Goal: Information Seeking & Learning: Learn about a topic

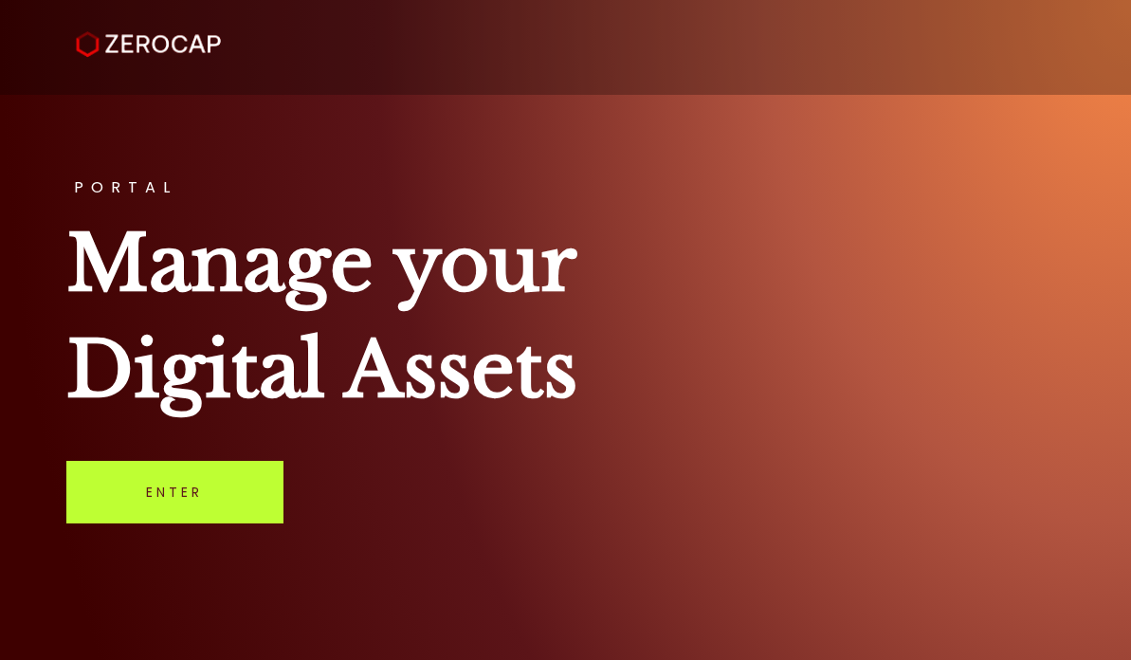
click at [133, 514] on link "Enter" at bounding box center [174, 492] width 217 height 63
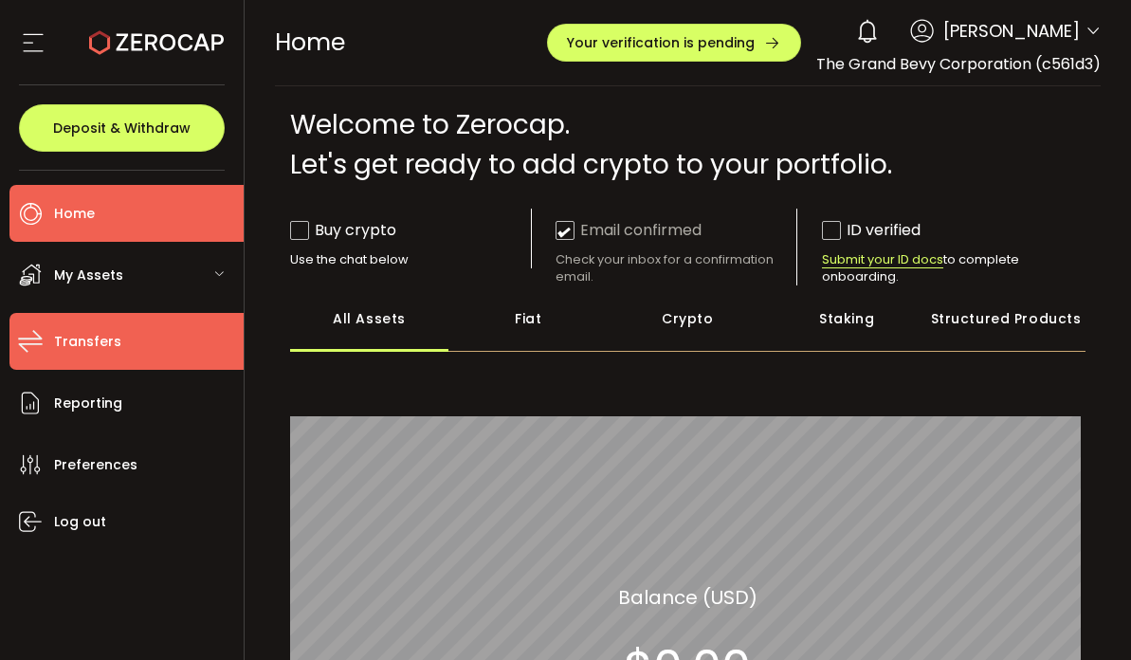
click at [81, 337] on span "Transfers" at bounding box center [87, 342] width 67 height 28
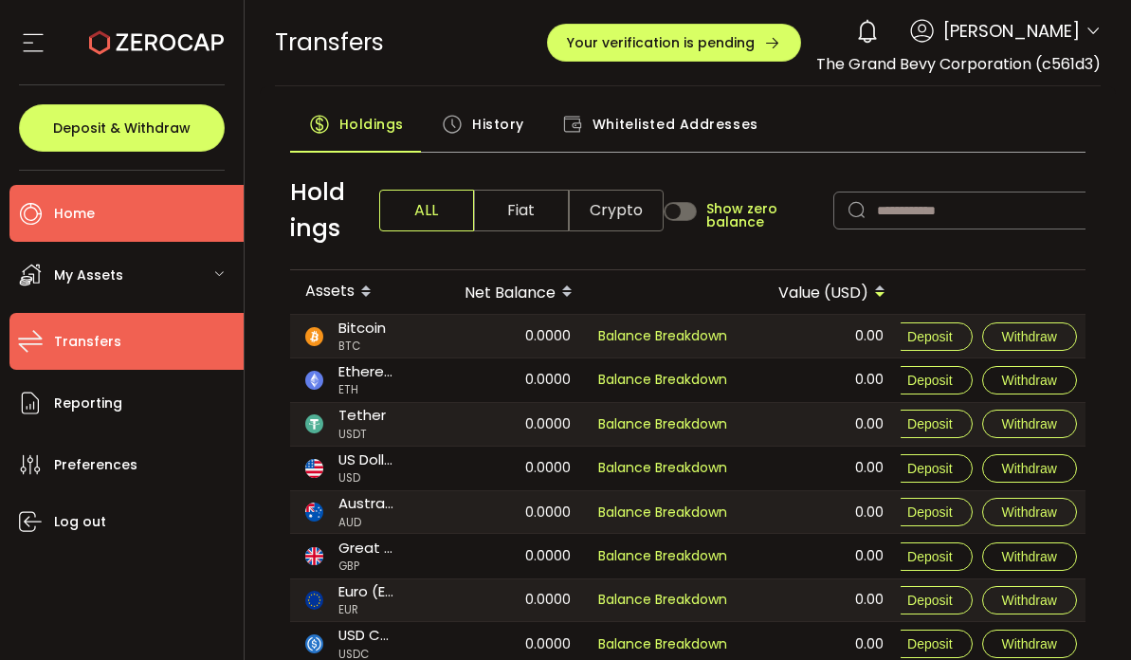
click at [126, 219] on li "Home" at bounding box center [126, 213] width 234 height 57
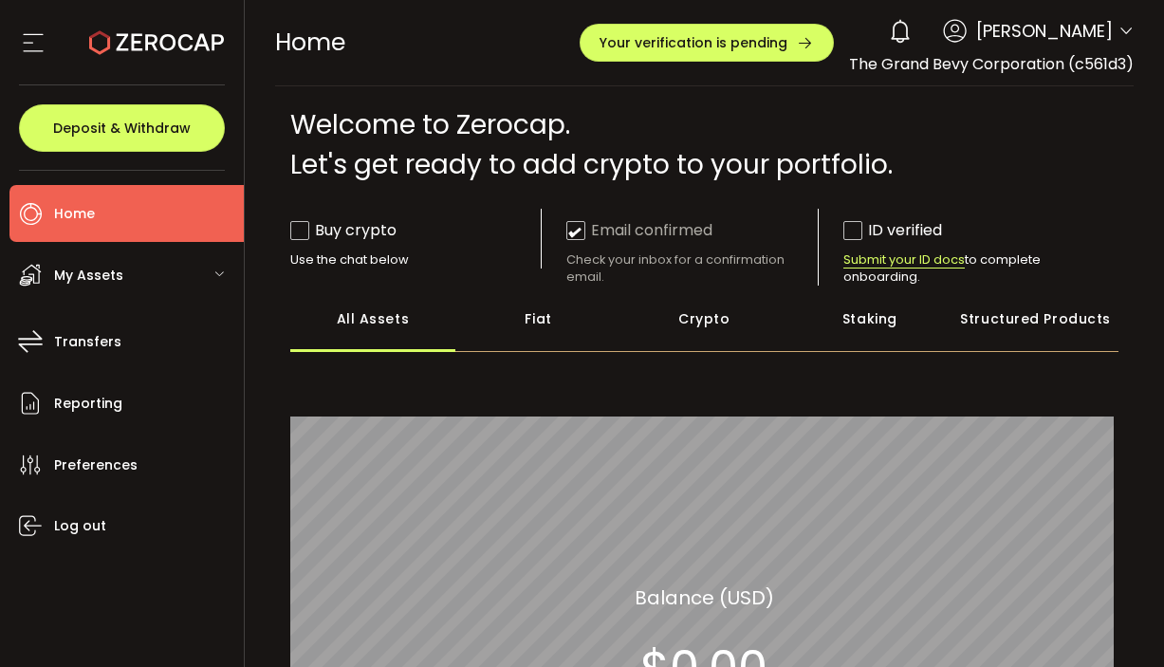
click at [87, 277] on span "My Assets" at bounding box center [88, 276] width 69 height 28
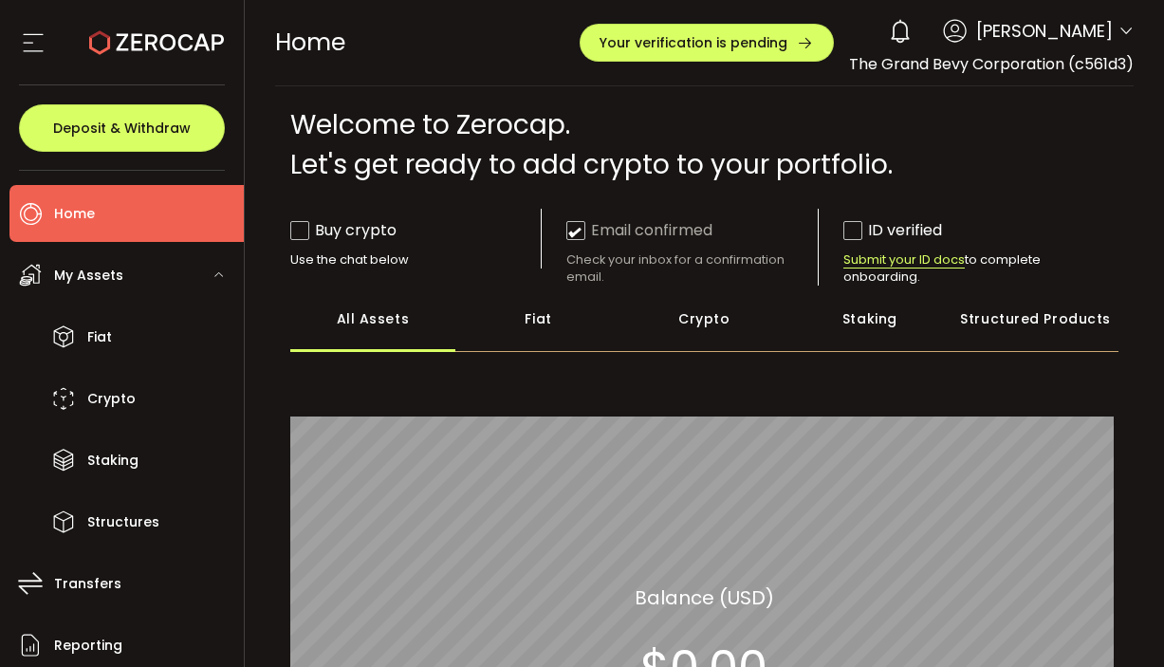
click at [155, 272] on div "My Assets" at bounding box center [126, 275] width 234 height 57
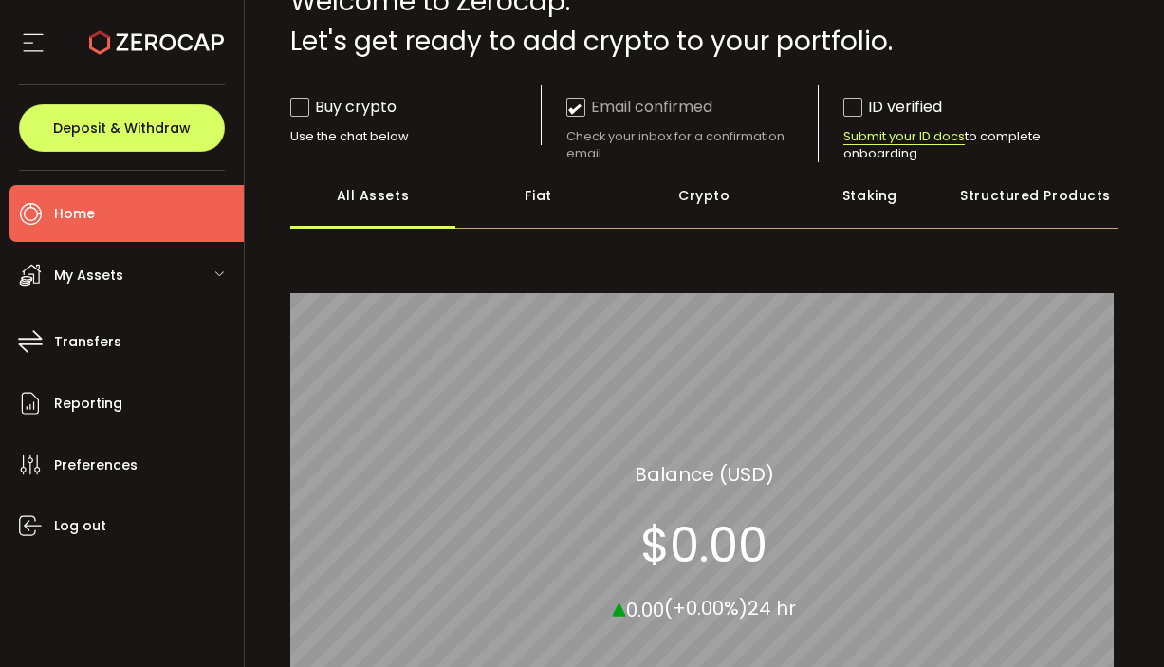
scroll to position [125, 0]
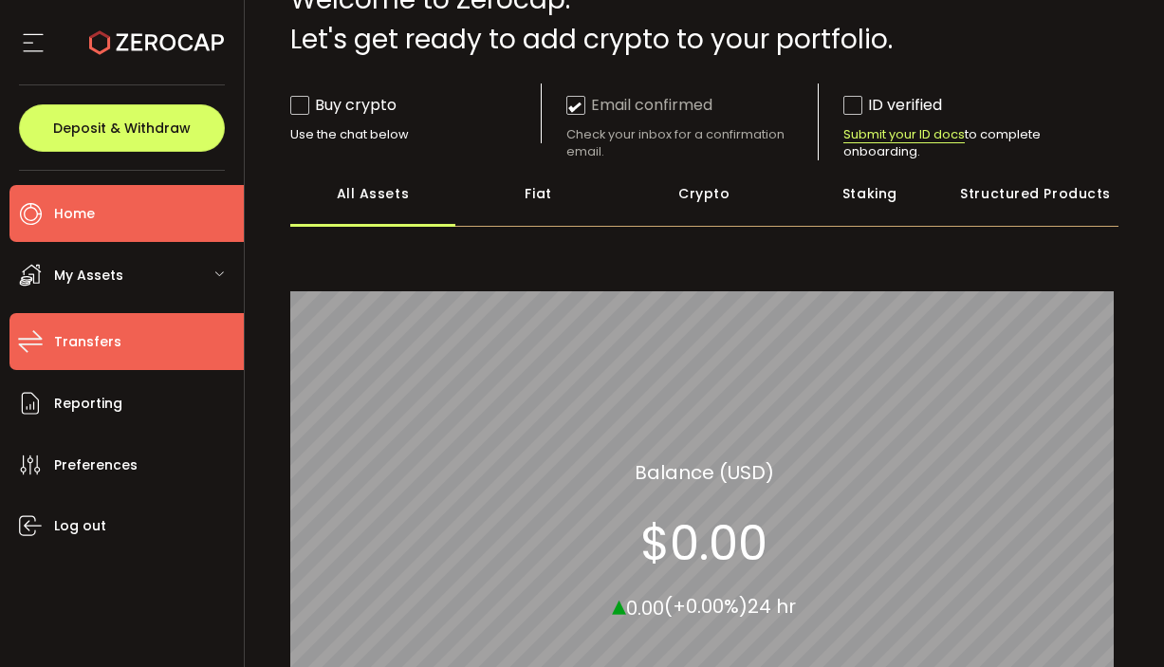
click at [80, 344] on span "Transfers" at bounding box center [87, 342] width 67 height 28
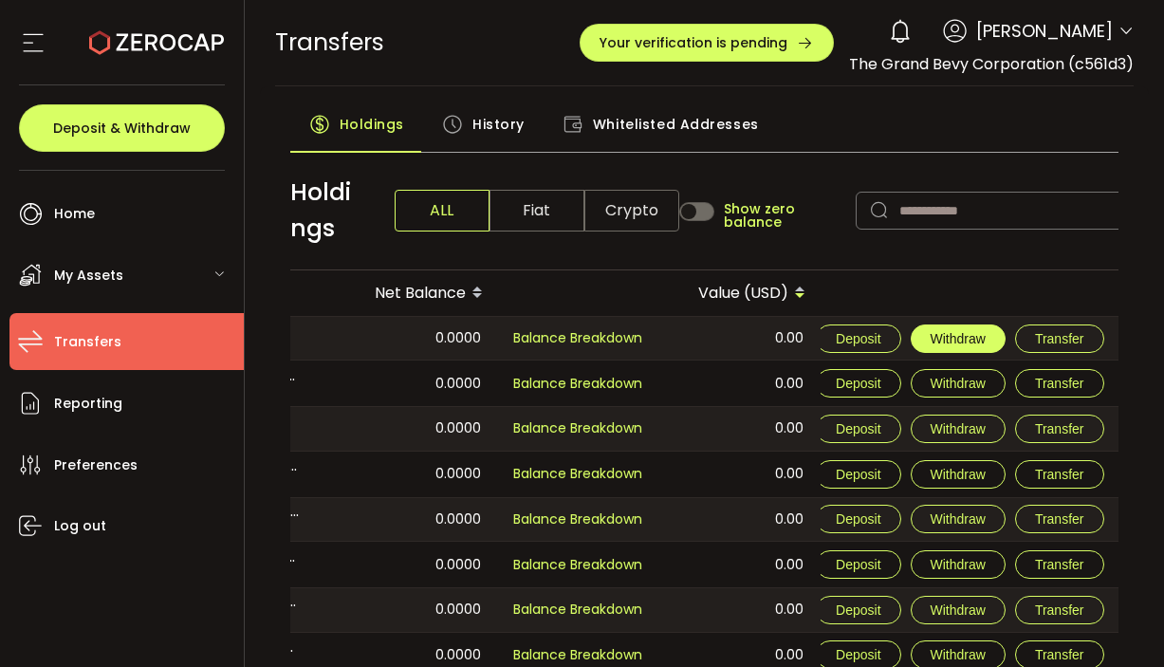
scroll to position [0, 104]
click at [1055, 337] on span "Transfer" at bounding box center [1059, 338] width 49 height 15
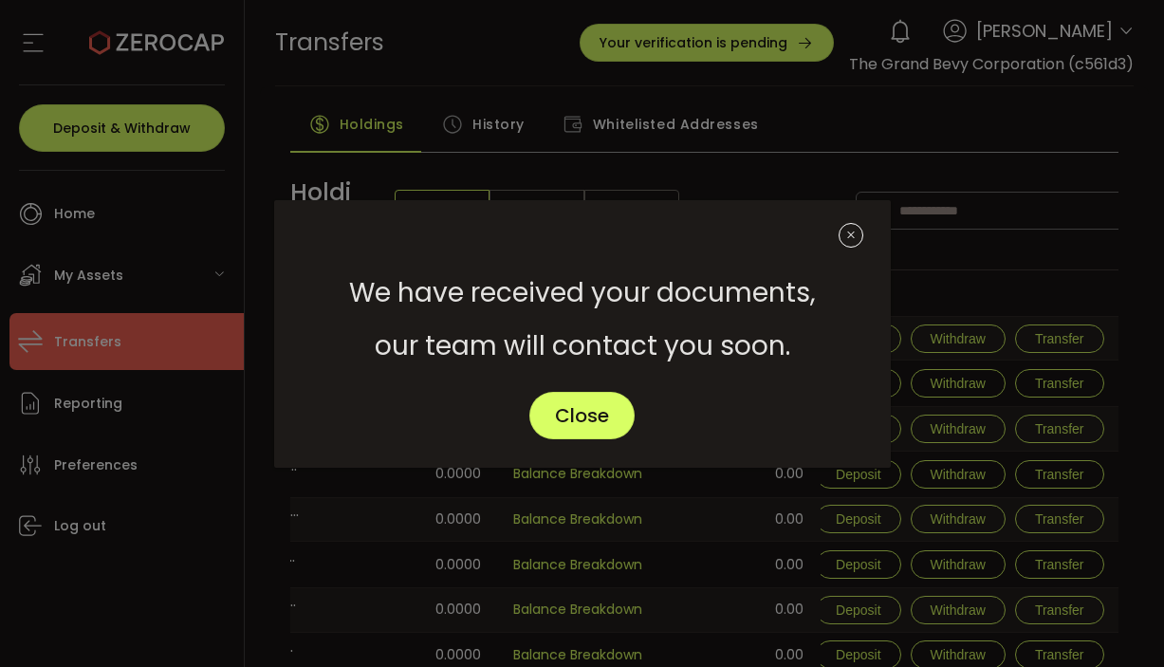
click at [851, 243] on icon "Close" at bounding box center [850, 235] width 25 height 25
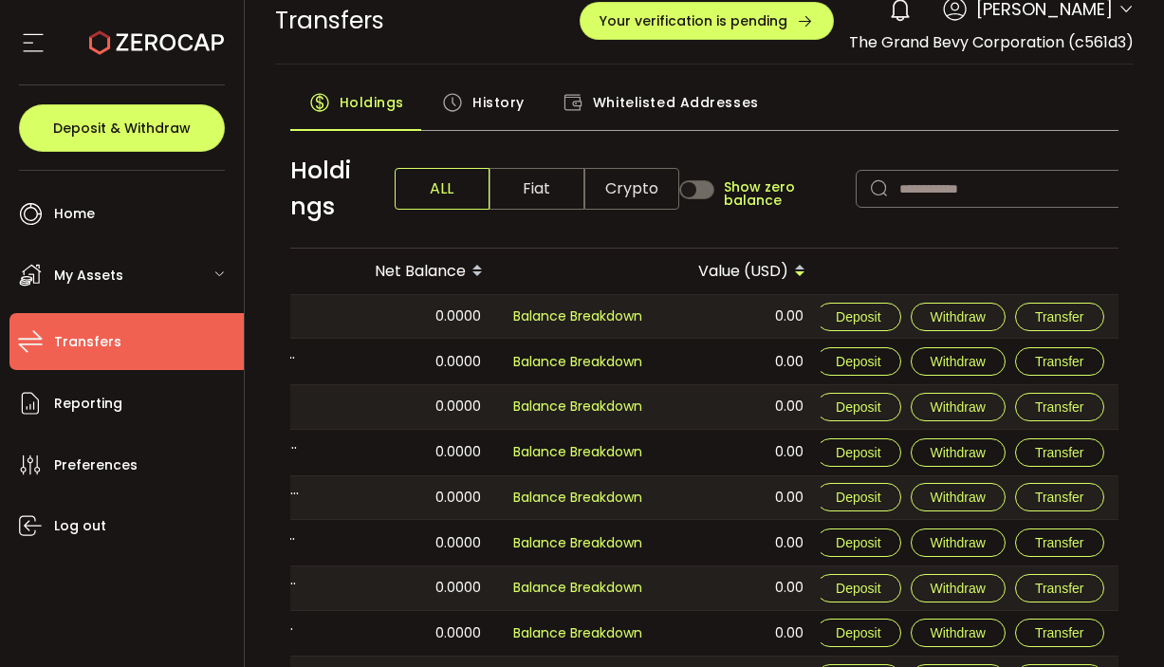
scroll to position [24, 0]
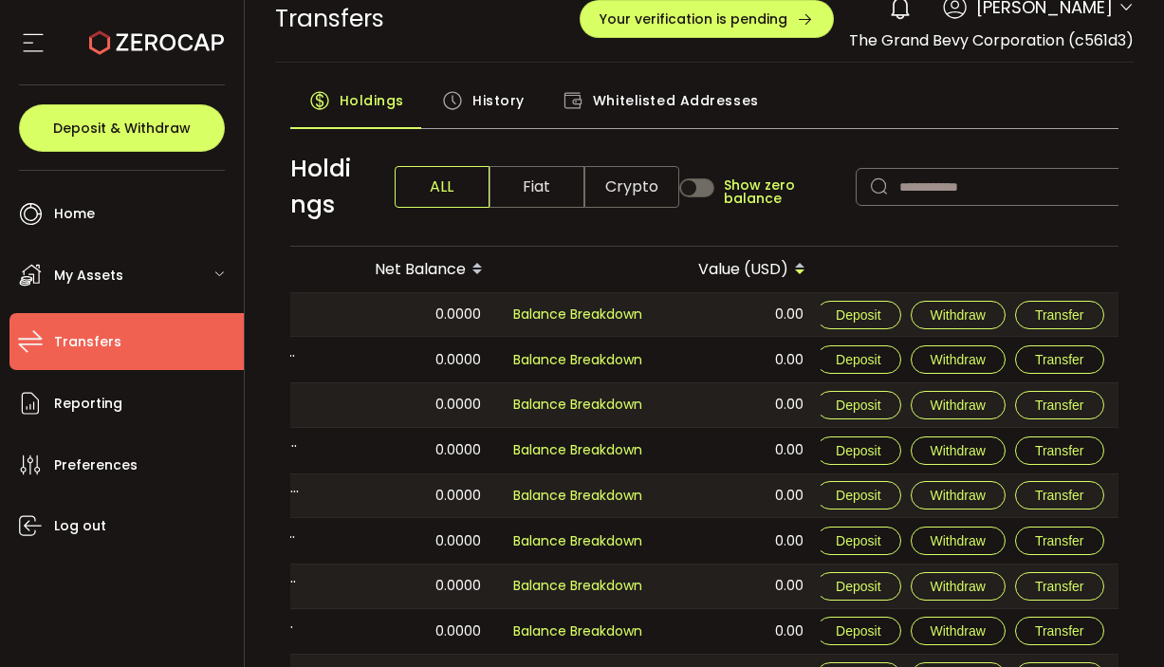
click at [702, 103] on span "Whitelisted Addresses" at bounding box center [676, 101] width 166 height 38
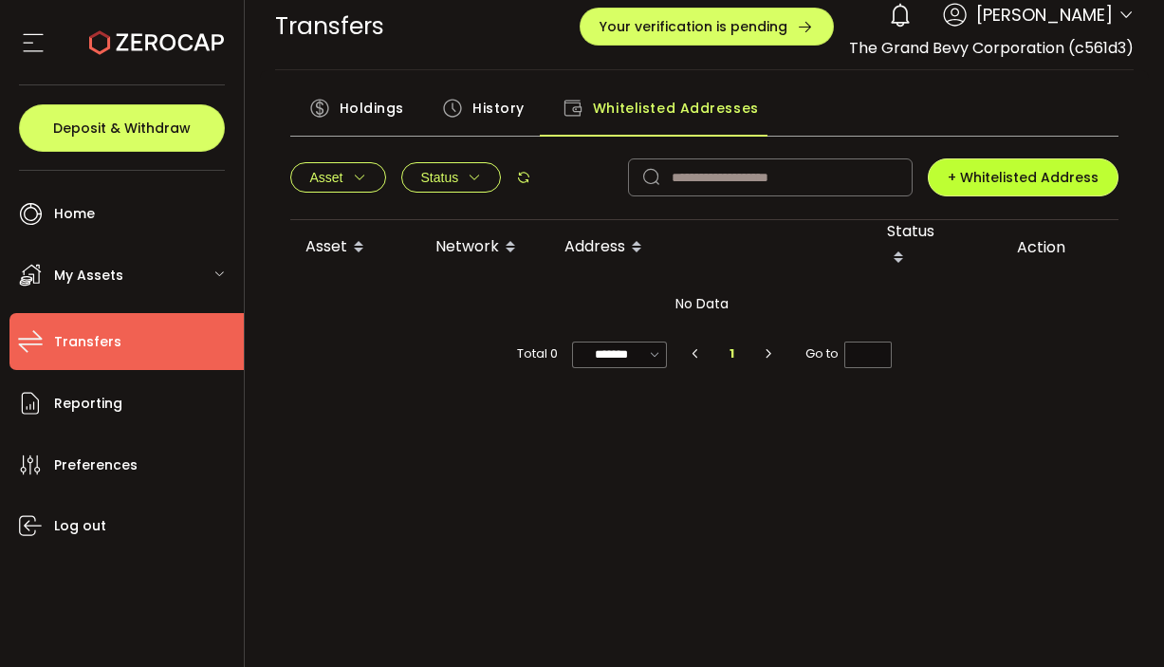
click at [951, 182] on span "+ Whitelisted Address" at bounding box center [1022, 177] width 151 height 19
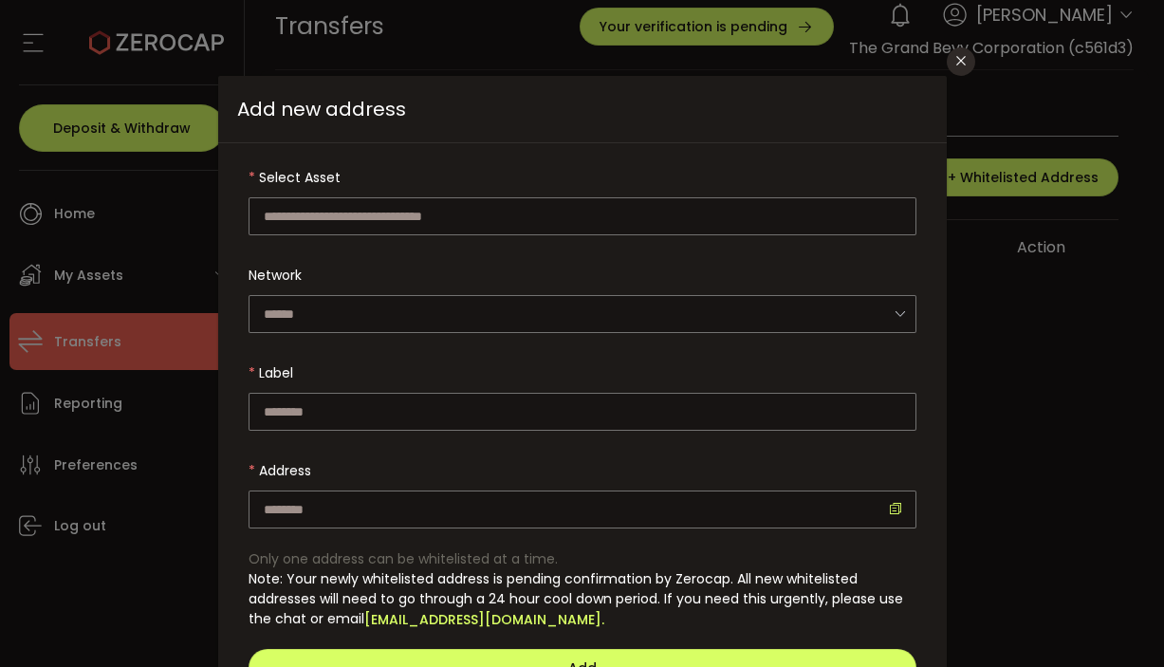
scroll to position [21, 0]
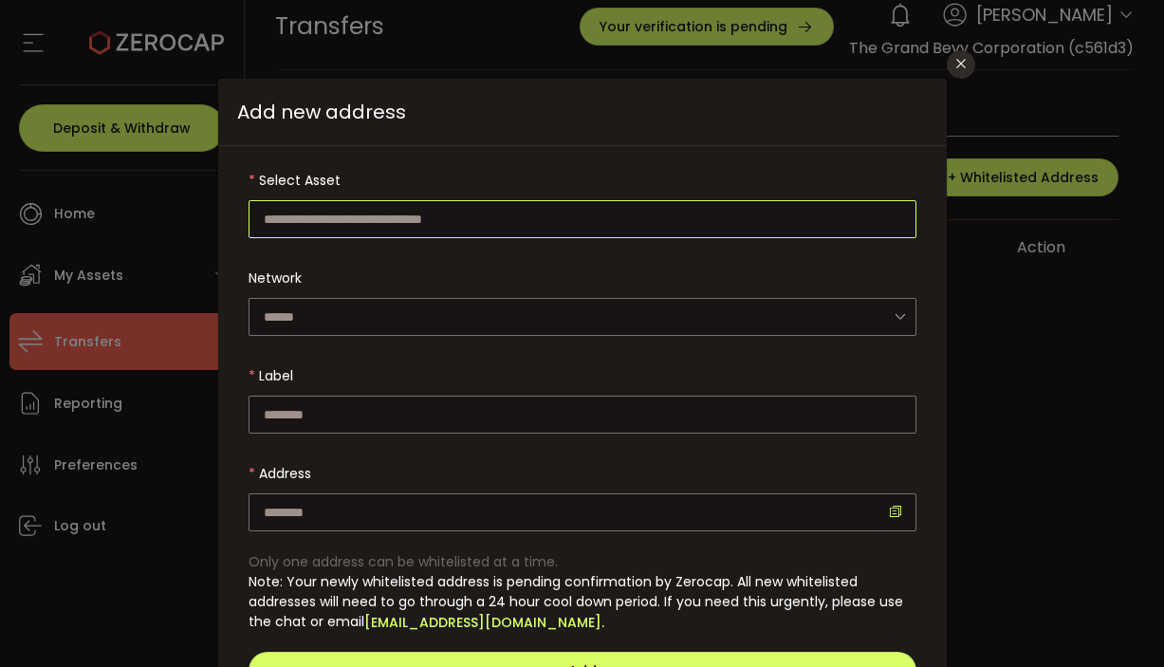
click at [654, 230] on input "dialog" at bounding box center [582, 219] width 668 height 38
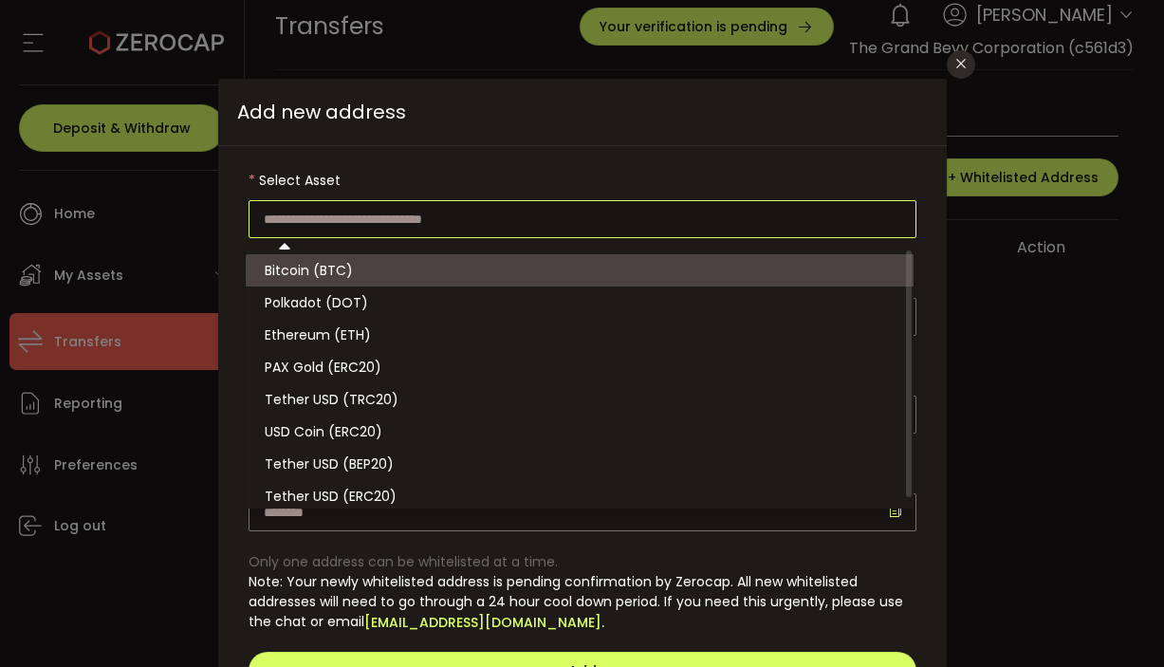
click at [578, 264] on li "Bitcoin (BTC)" at bounding box center [582, 270] width 673 height 32
type input "**********"
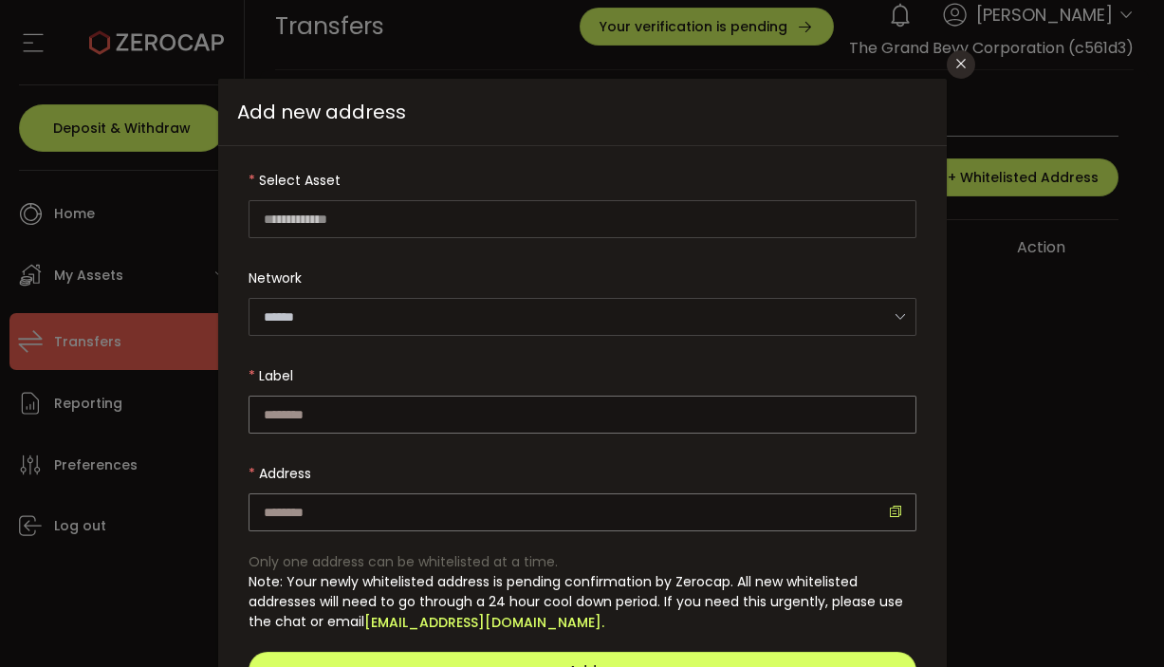
type input "*******"
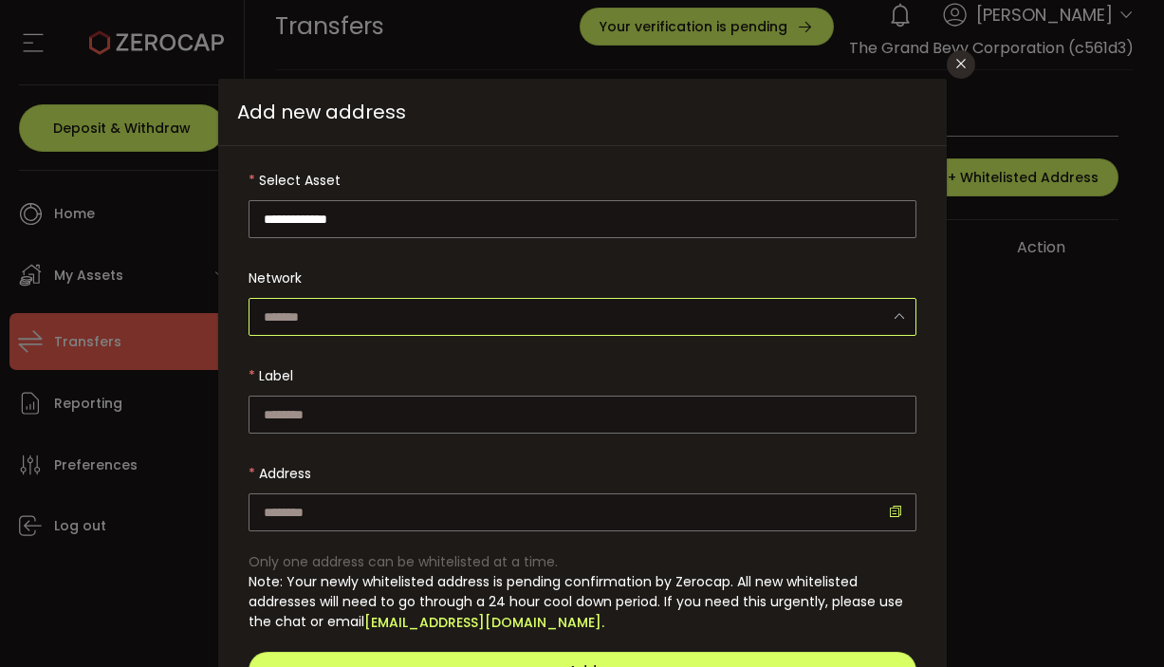
click at [526, 314] on input "dialog" at bounding box center [582, 317] width 668 height 38
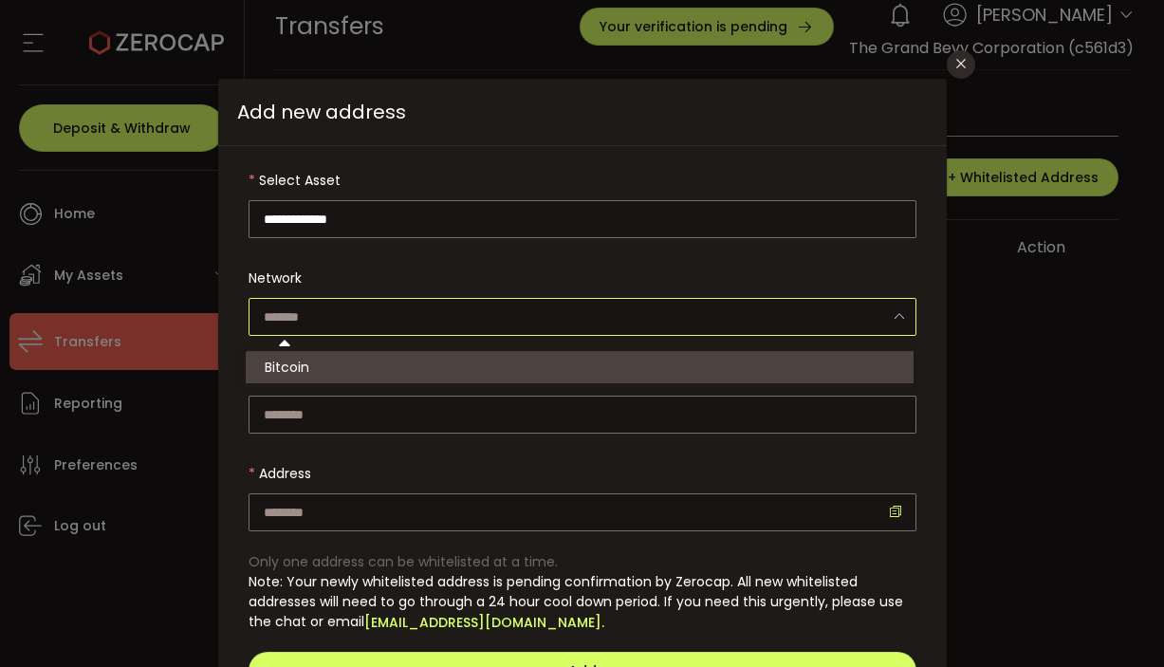
click at [526, 314] on input "dialog" at bounding box center [582, 317] width 668 height 38
type input "*******"
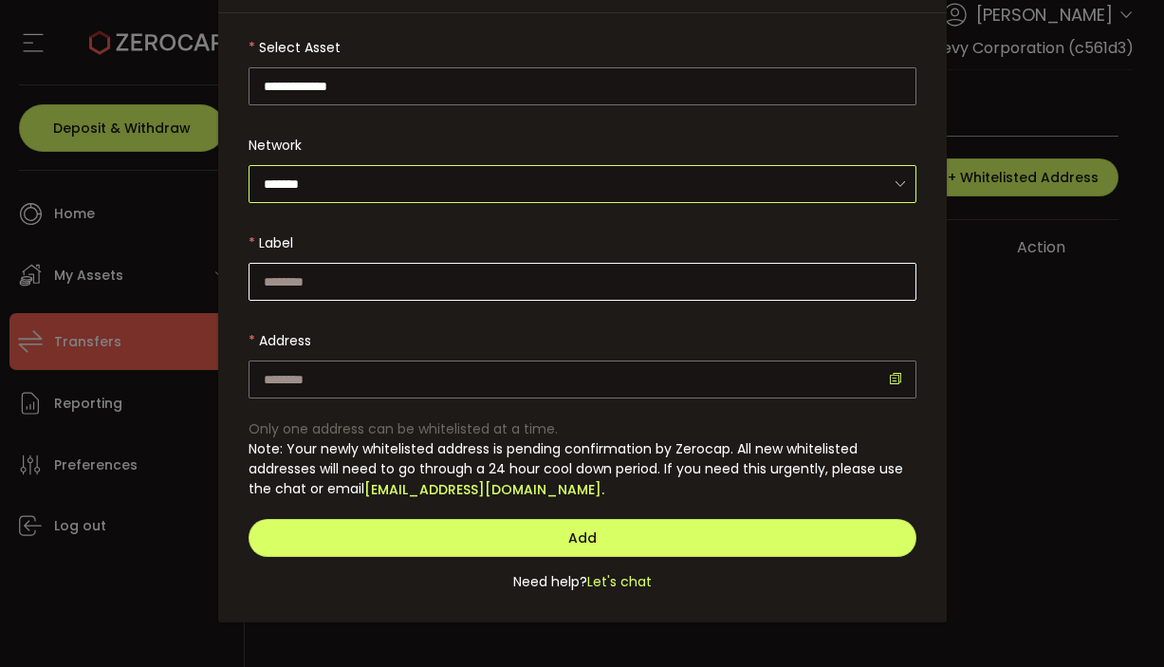
scroll to position [153, 0]
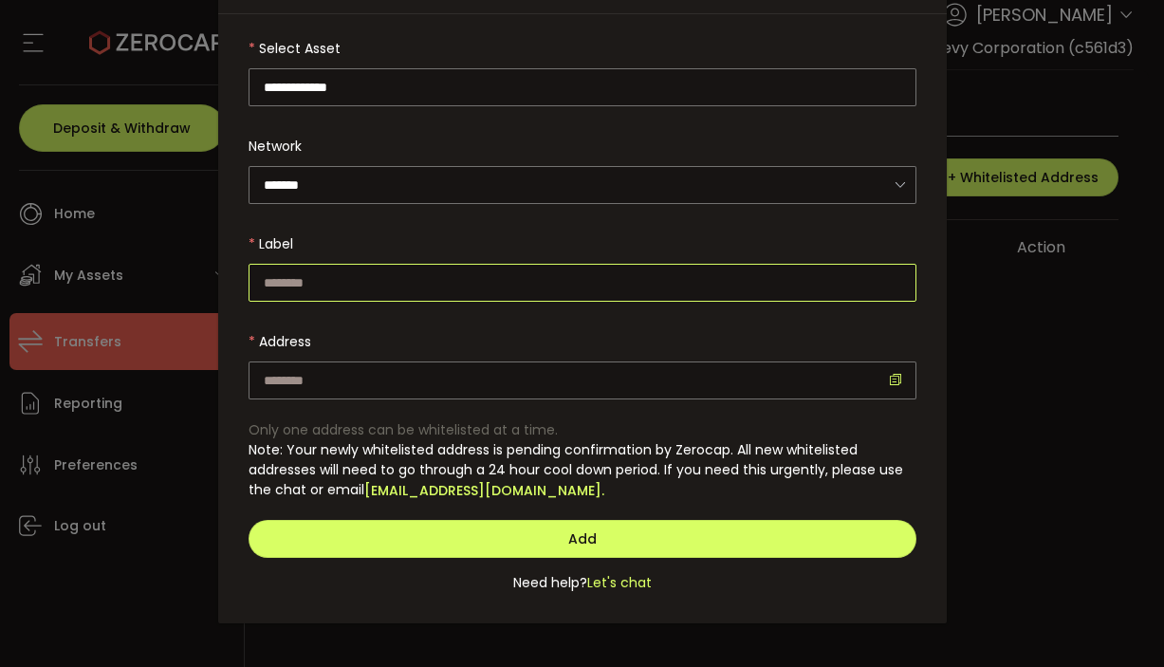
click at [519, 285] on input "dialog" at bounding box center [582, 283] width 668 height 38
type input "*****"
click at [408, 387] on input "dialog" at bounding box center [582, 380] width 668 height 38
click at [894, 376] on icon "dialog" at bounding box center [895, 379] width 13 height 13
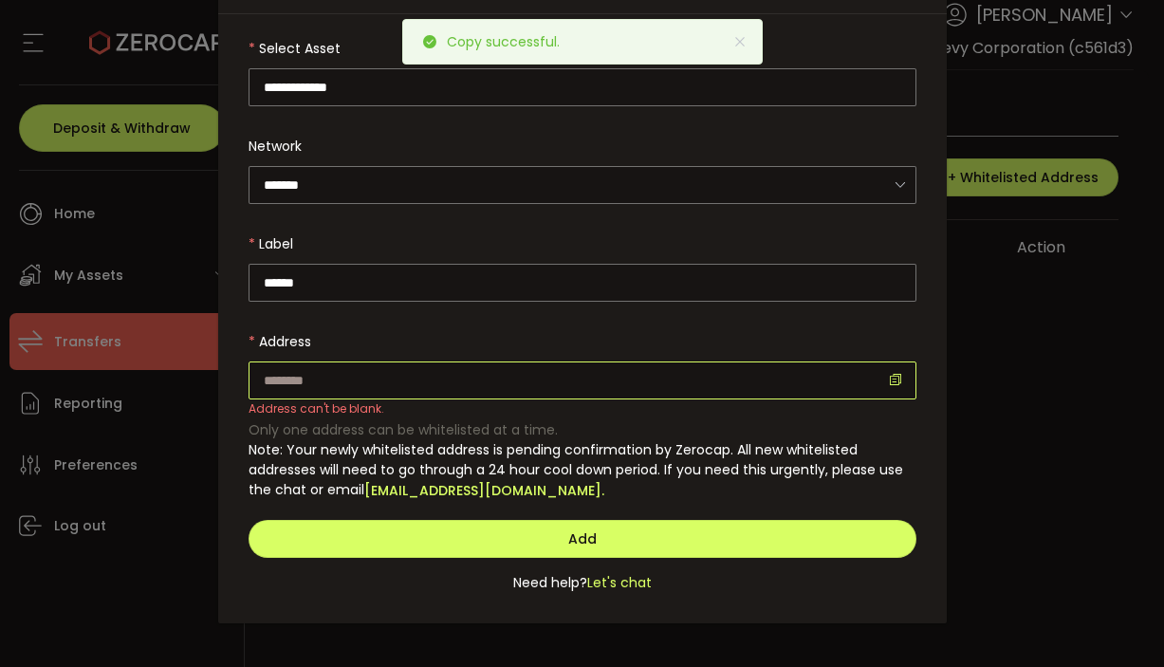
click at [832, 377] on input "dialog" at bounding box center [582, 380] width 668 height 38
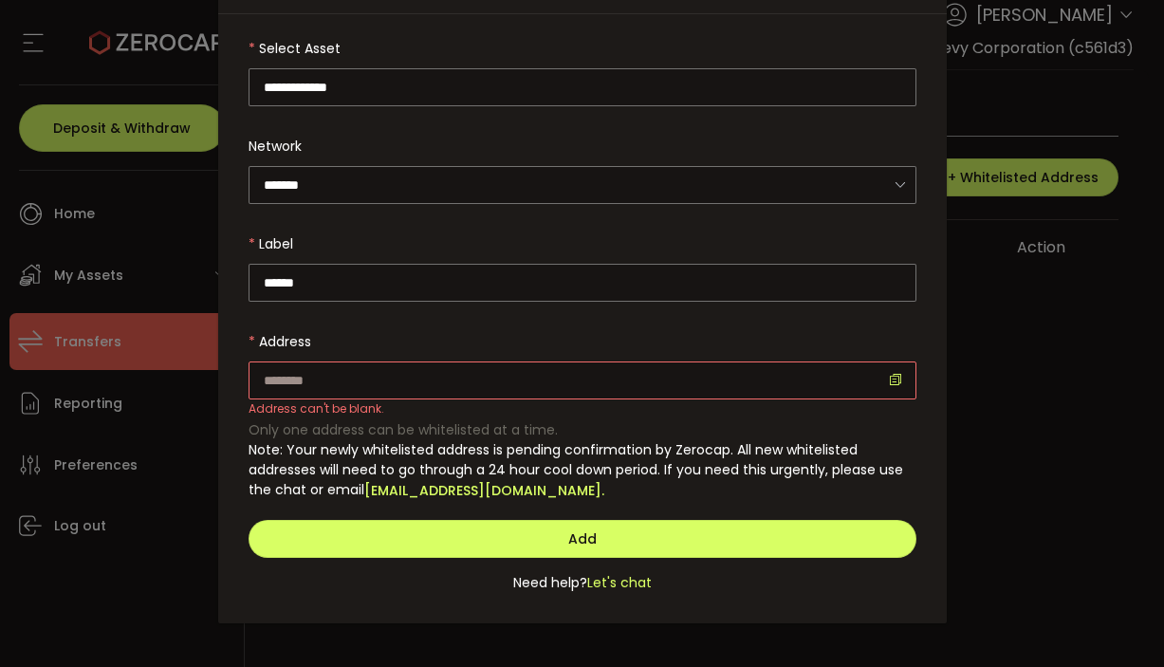
click at [636, 399] on div "**********" at bounding box center [582, 318] width 728 height 609
click at [1020, 497] on div "**********" at bounding box center [582, 333] width 1164 height 667
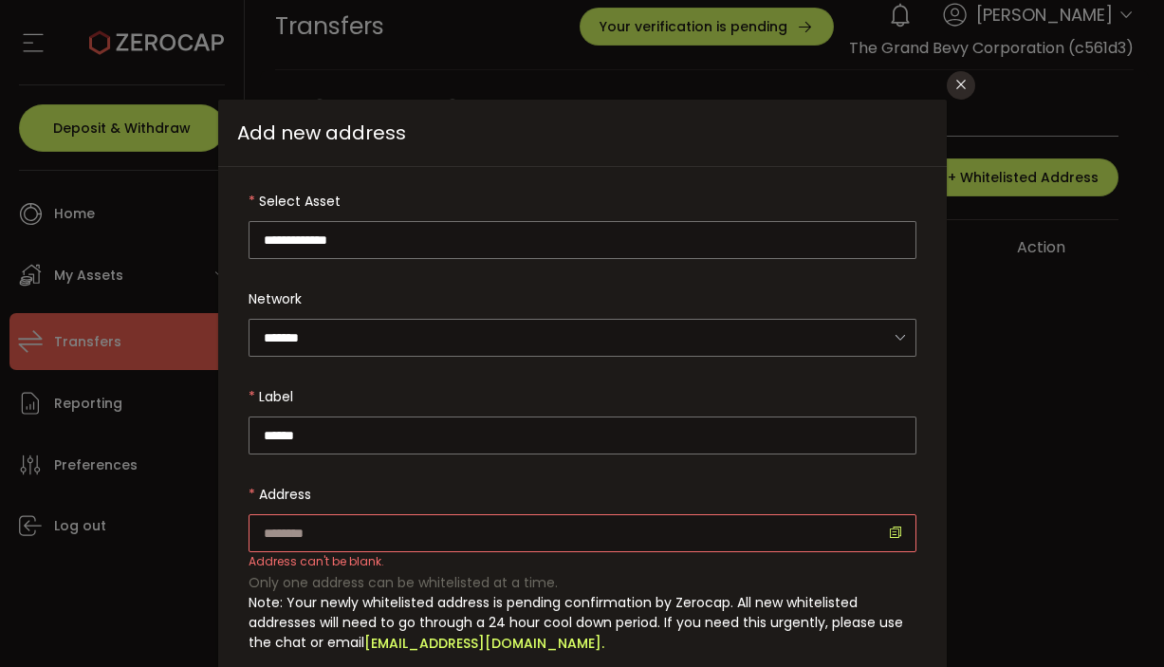
scroll to position [0, 0]
click at [953, 88] on icon "Close" at bounding box center [960, 84] width 15 height 15
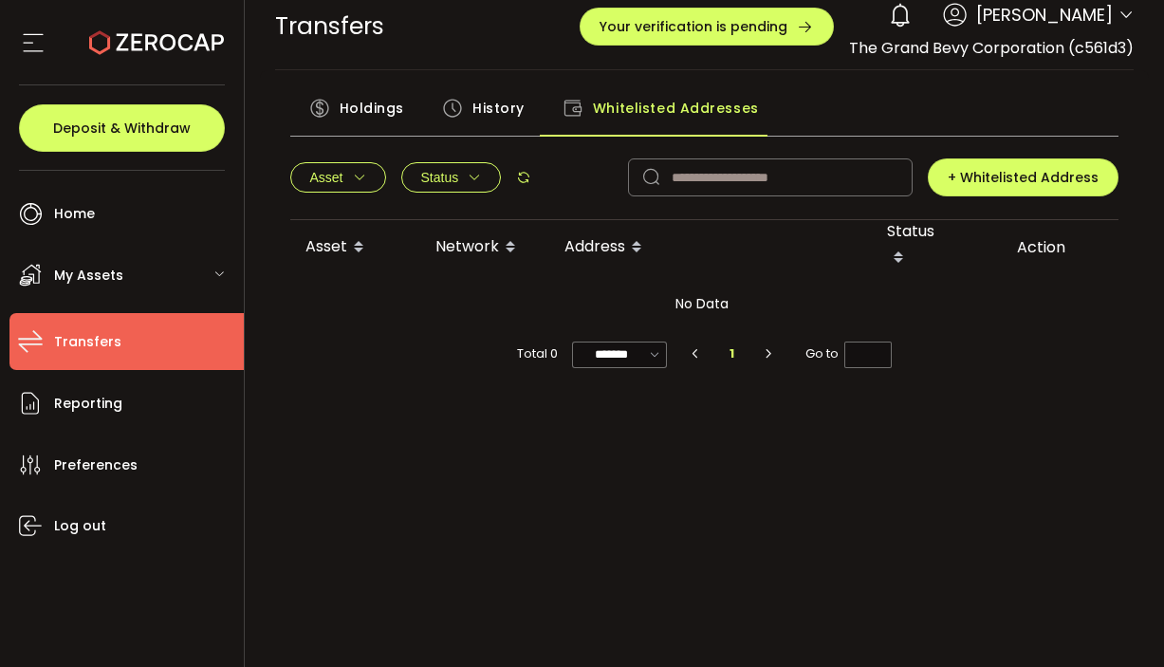
click at [110, 328] on span "Transfers" at bounding box center [87, 342] width 67 height 28
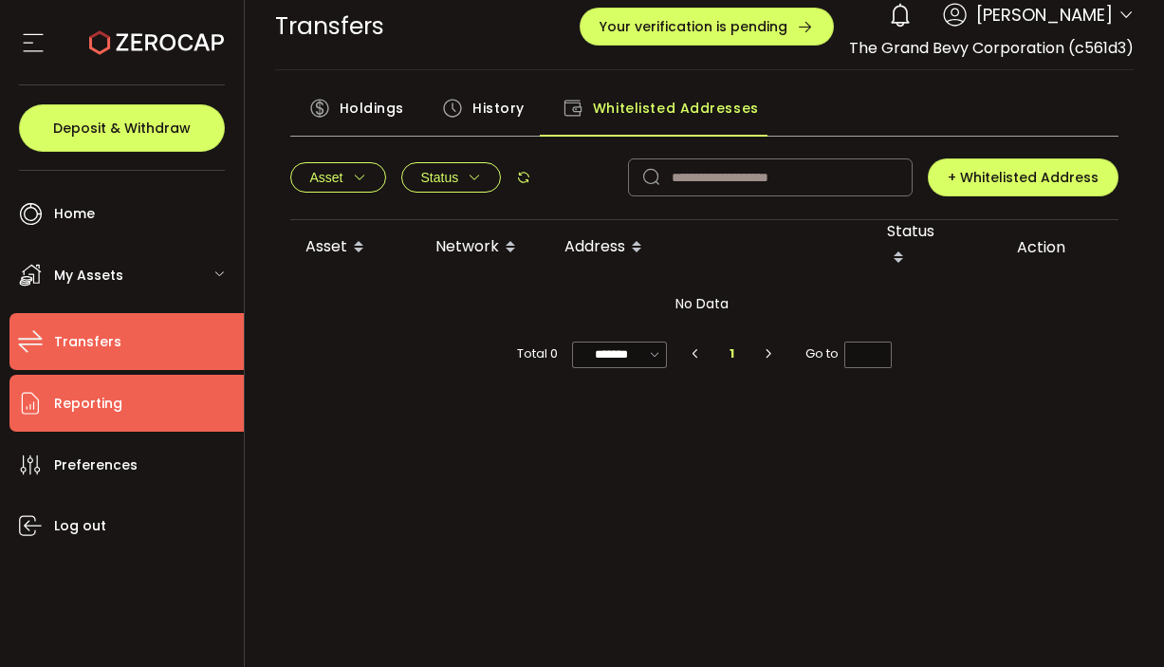
click at [152, 397] on li "Reporting" at bounding box center [126, 403] width 234 height 57
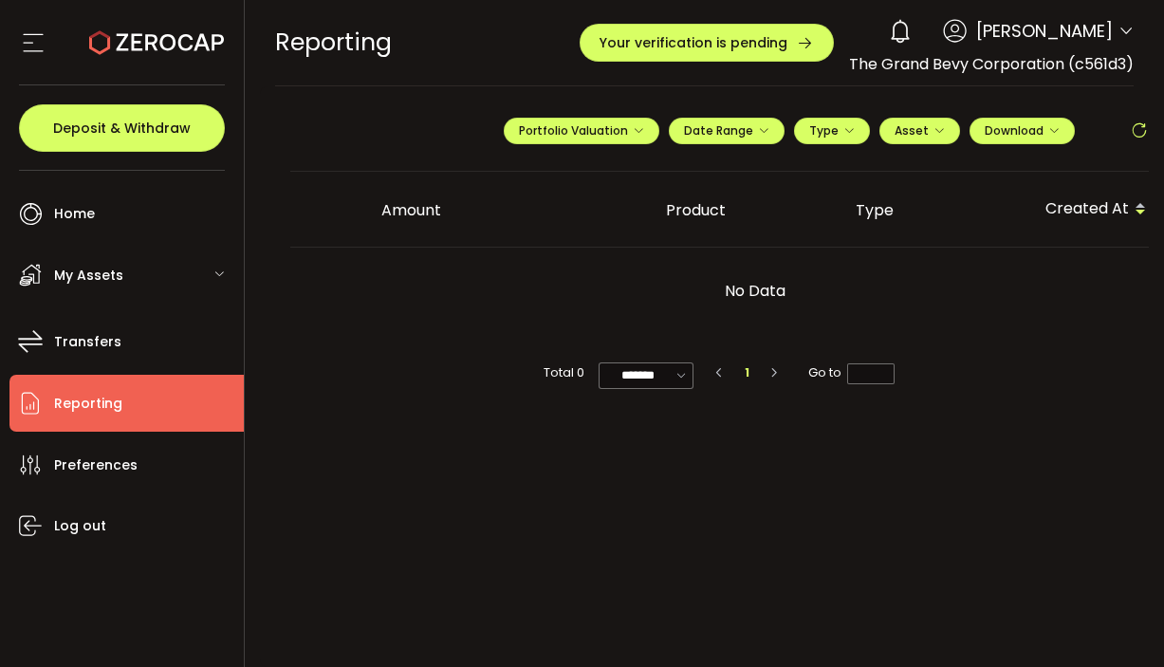
click at [93, 262] on span "My Assets" at bounding box center [88, 276] width 69 height 28
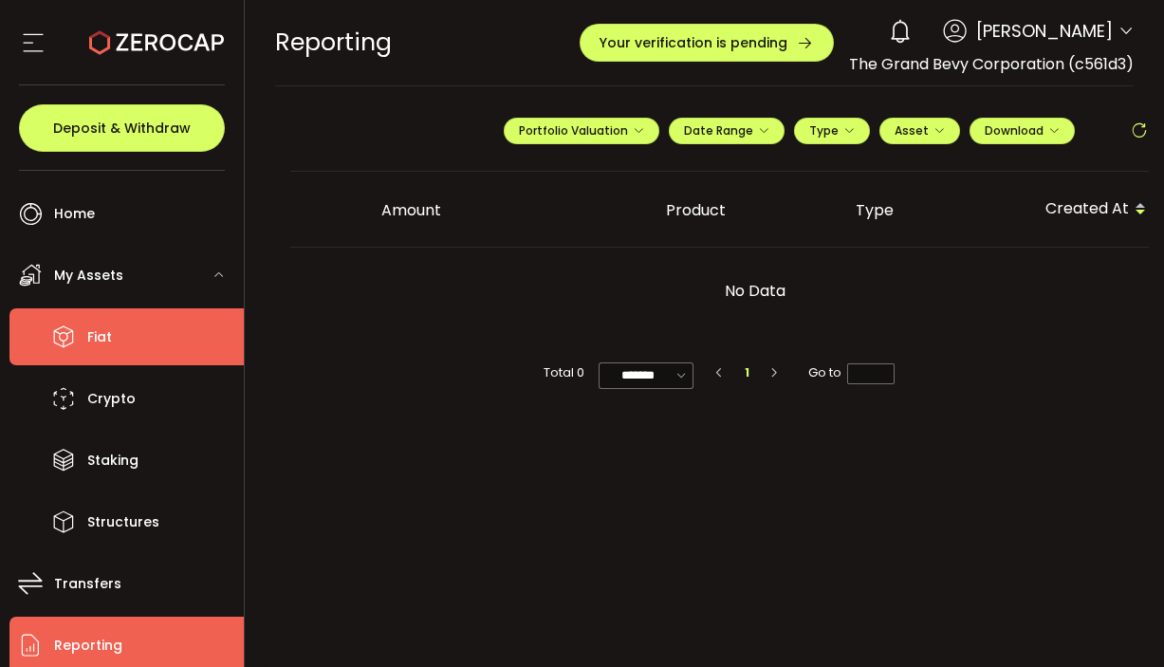
click at [86, 330] on li "Fiat" at bounding box center [126, 336] width 234 height 57
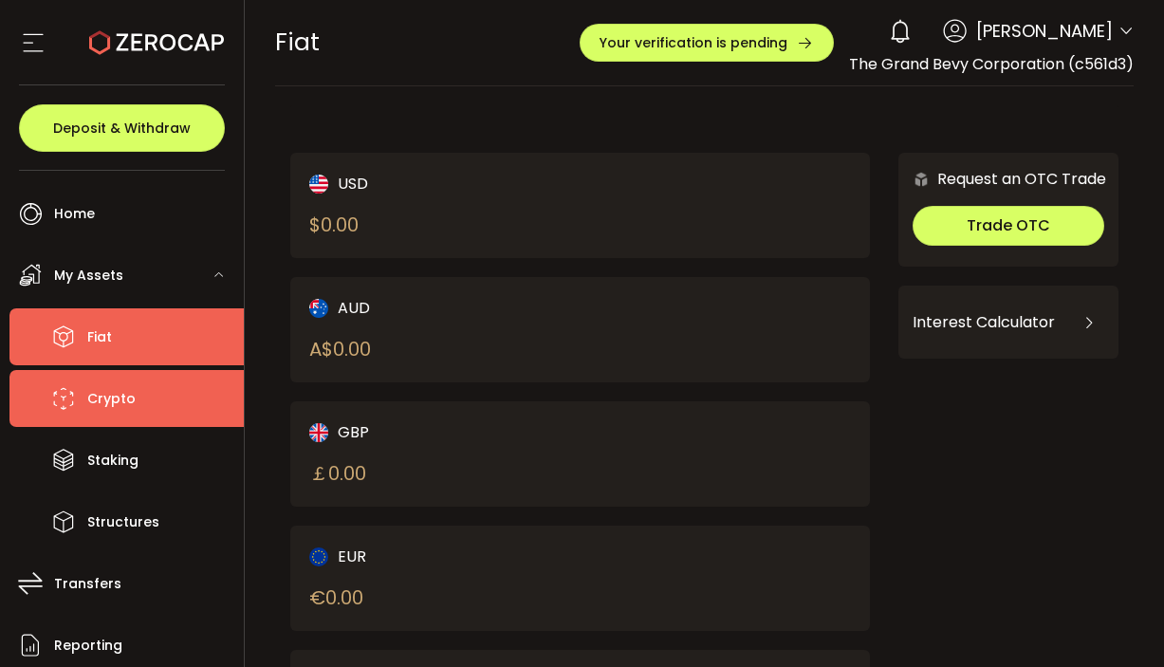
click at [81, 393] on li "Crypto" at bounding box center [126, 398] width 234 height 57
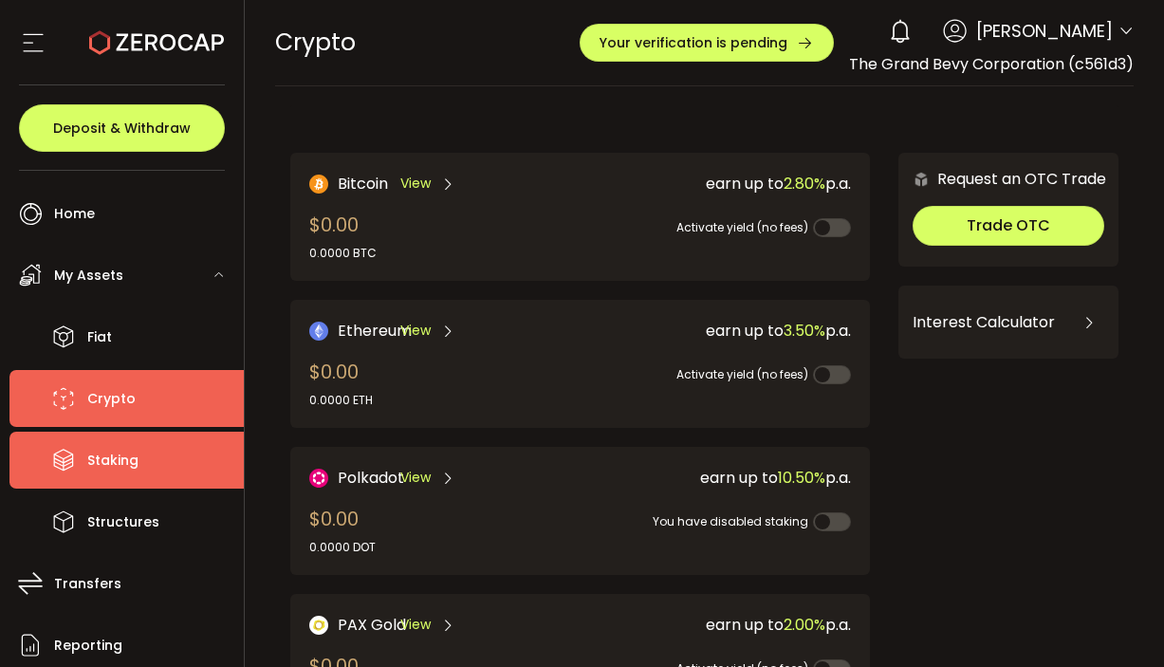
click at [76, 454] on icon at bounding box center [63, 460] width 28 height 28
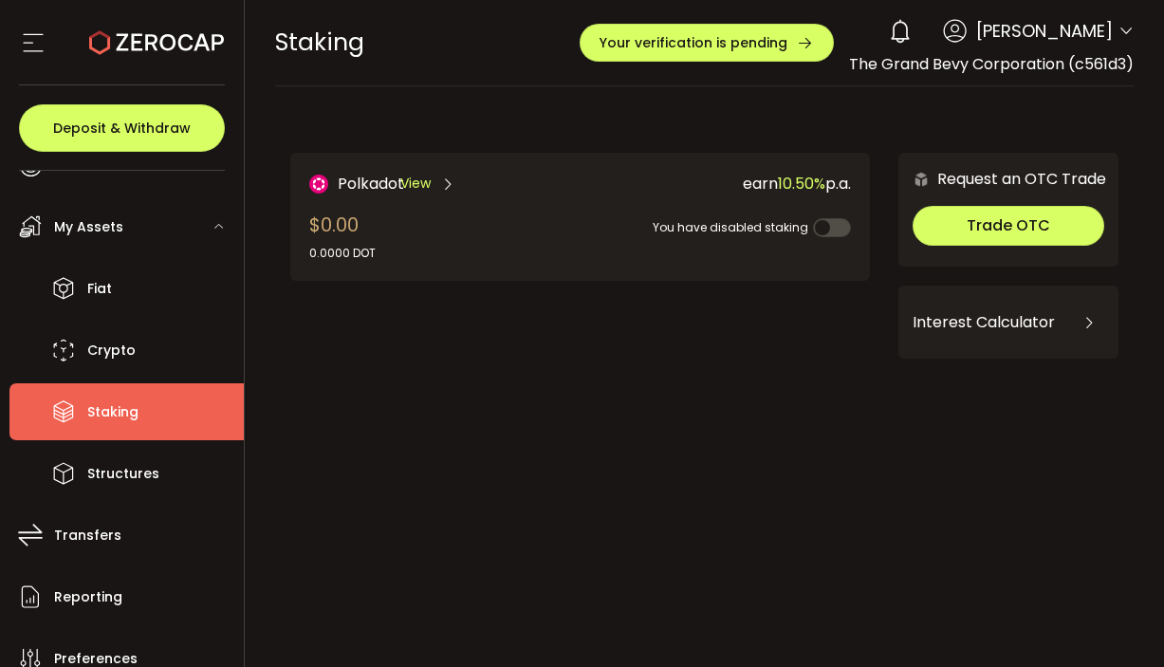
scroll to position [51, 0]
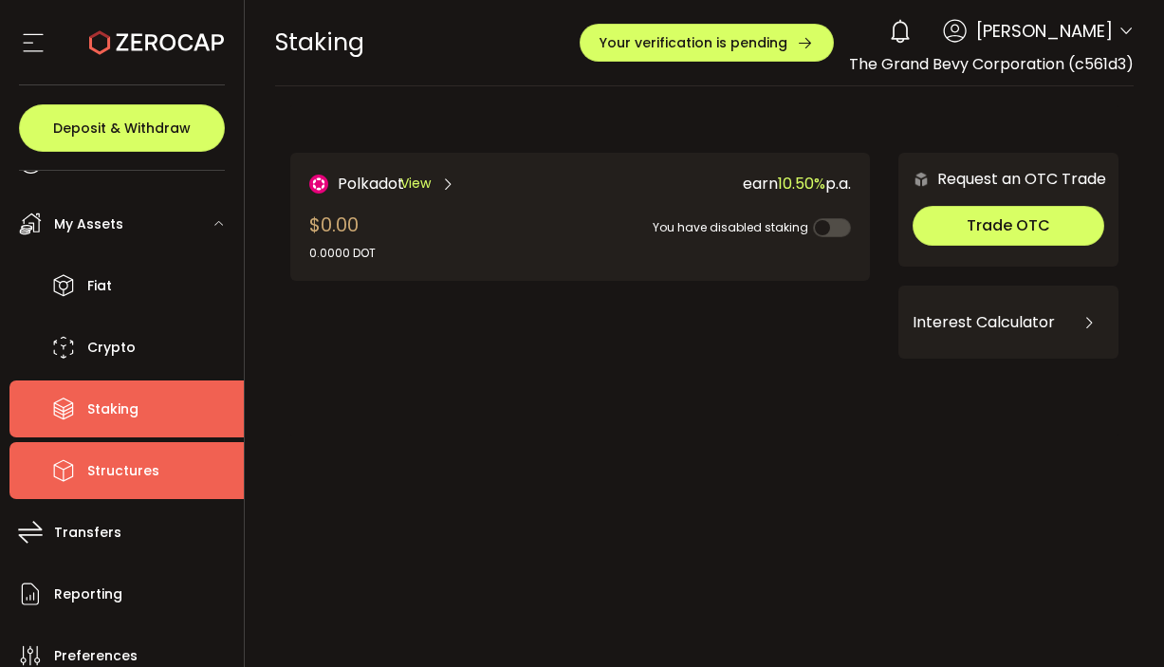
click at [76, 454] on li "Structures" at bounding box center [126, 470] width 234 height 57
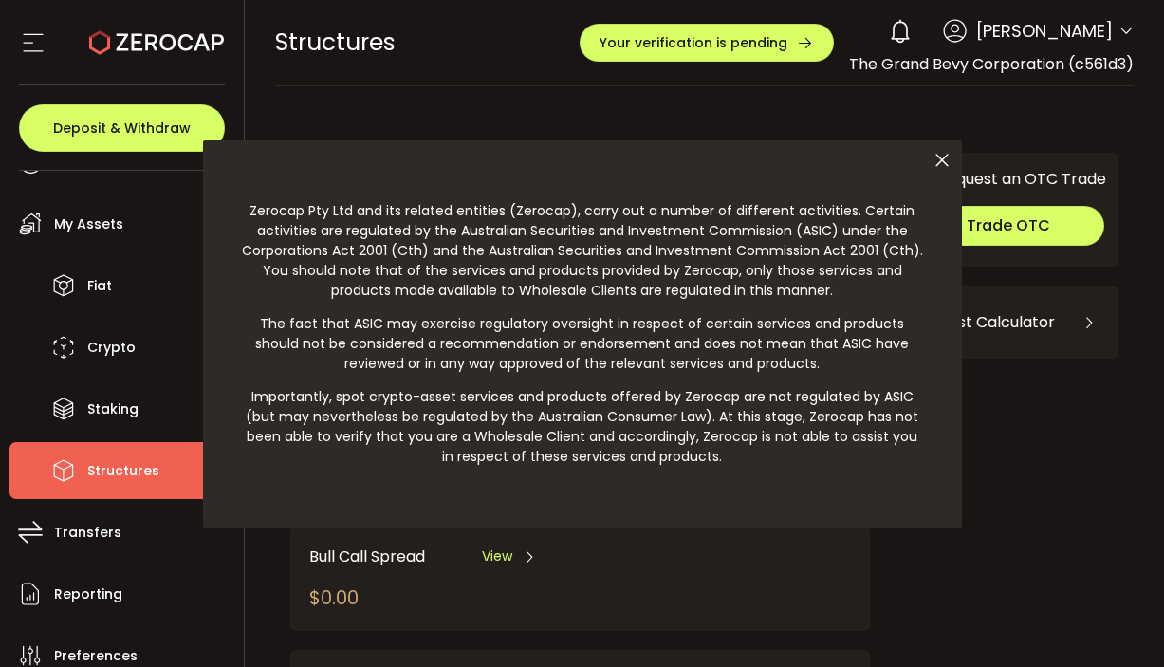
click at [89, 391] on div at bounding box center [582, 333] width 1164 height 667
click at [940, 156] on icon at bounding box center [942, 160] width 40 height 40
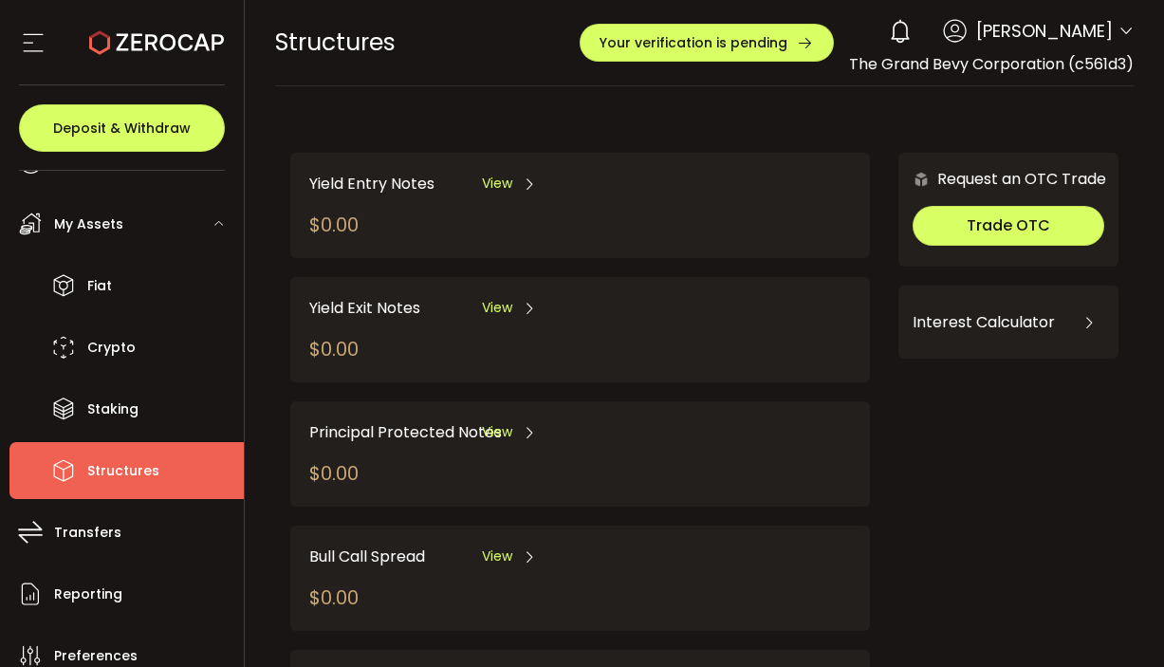
click at [127, 224] on div "My Assets" at bounding box center [126, 223] width 234 height 57
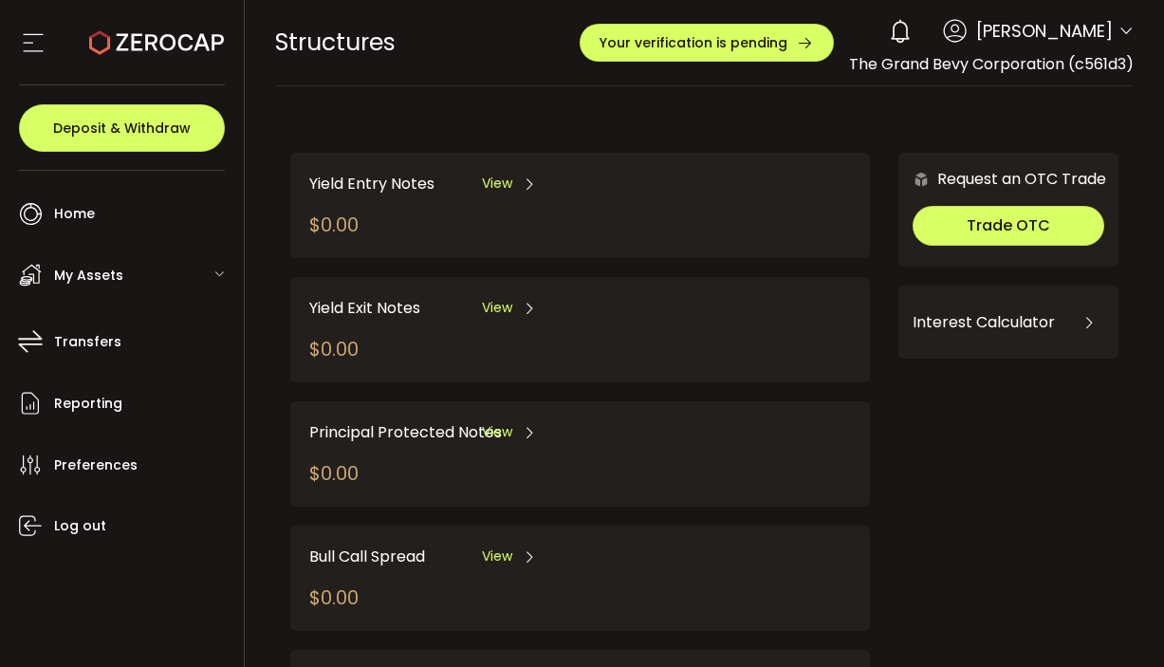
click at [115, 273] on span "My Assets" at bounding box center [88, 276] width 69 height 28
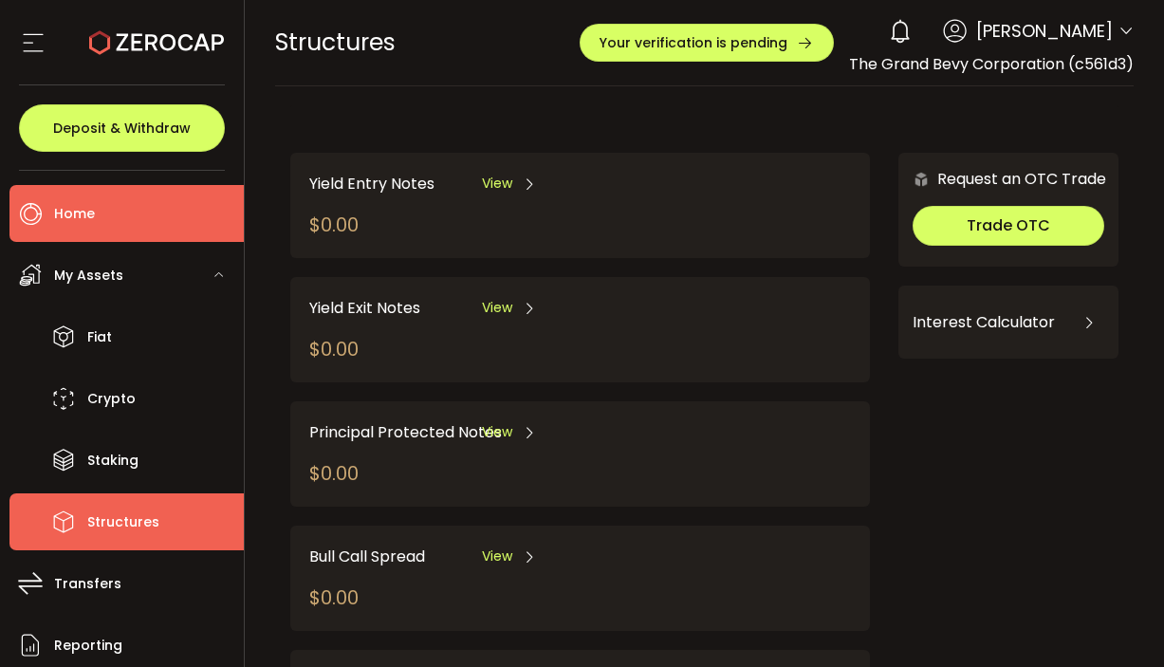
click at [63, 213] on span "Home" at bounding box center [74, 214] width 41 height 28
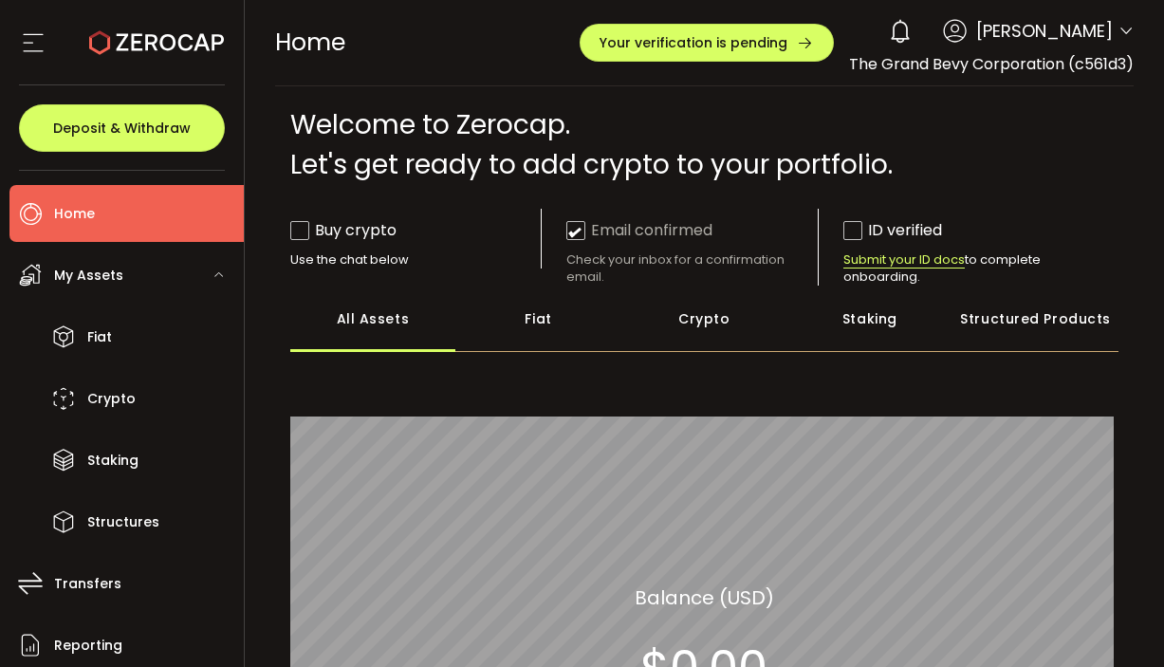
click at [549, 330] on div "Fiat" at bounding box center [538, 318] width 166 height 66
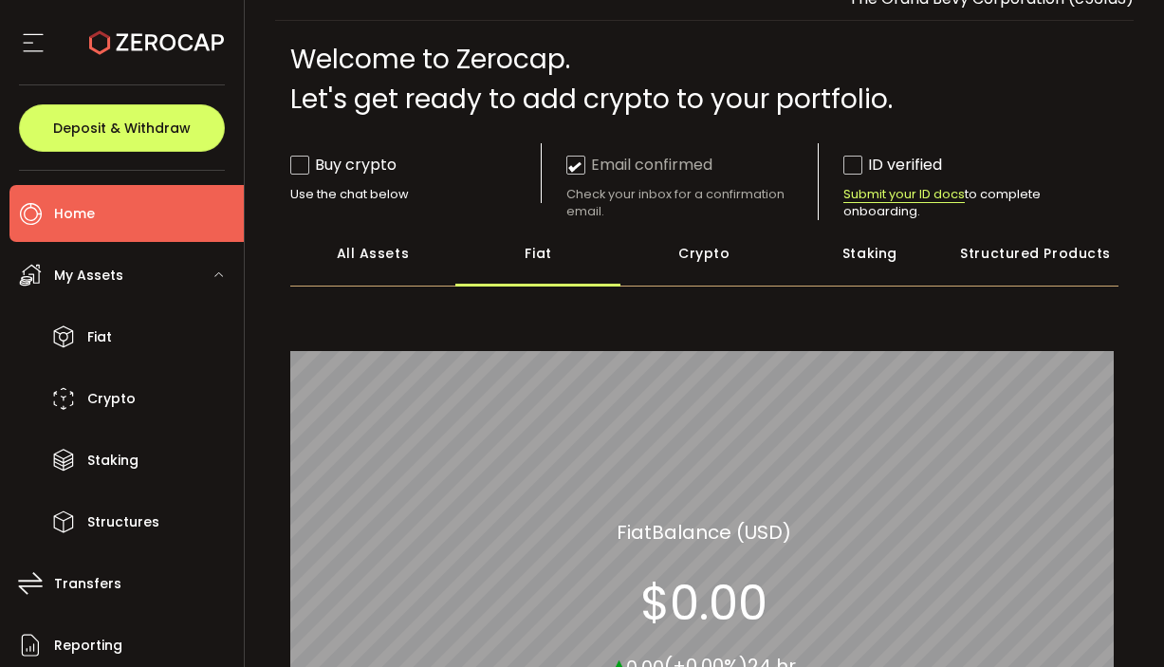
scroll to position [54, 0]
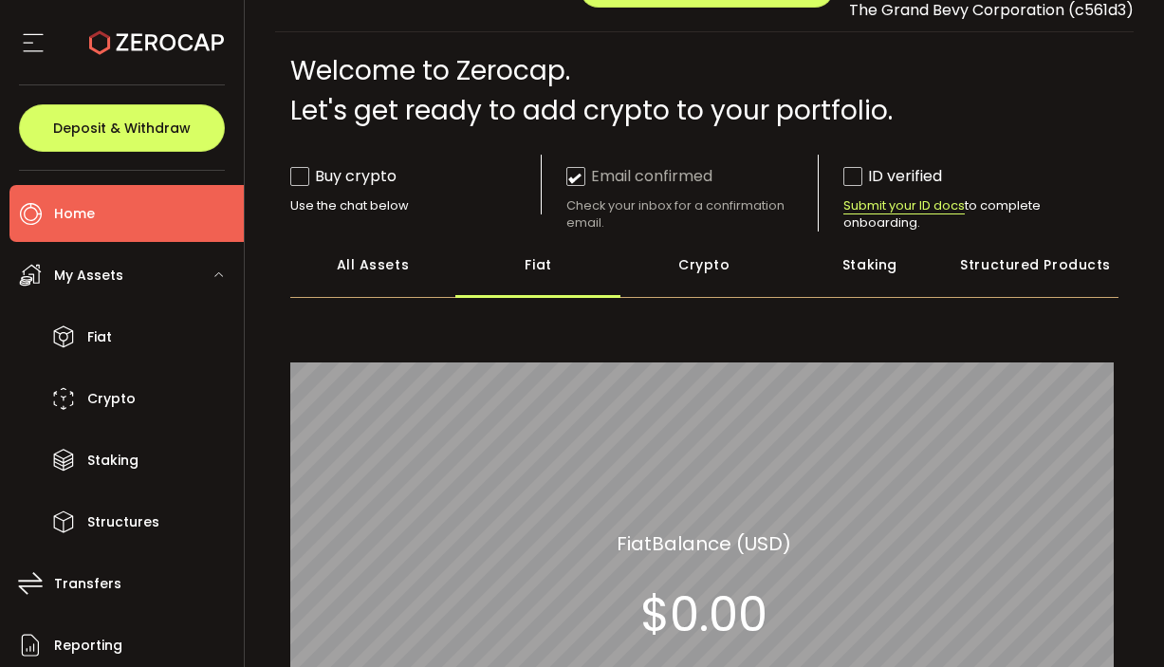
click at [381, 262] on div "All Assets" at bounding box center [373, 264] width 166 height 66
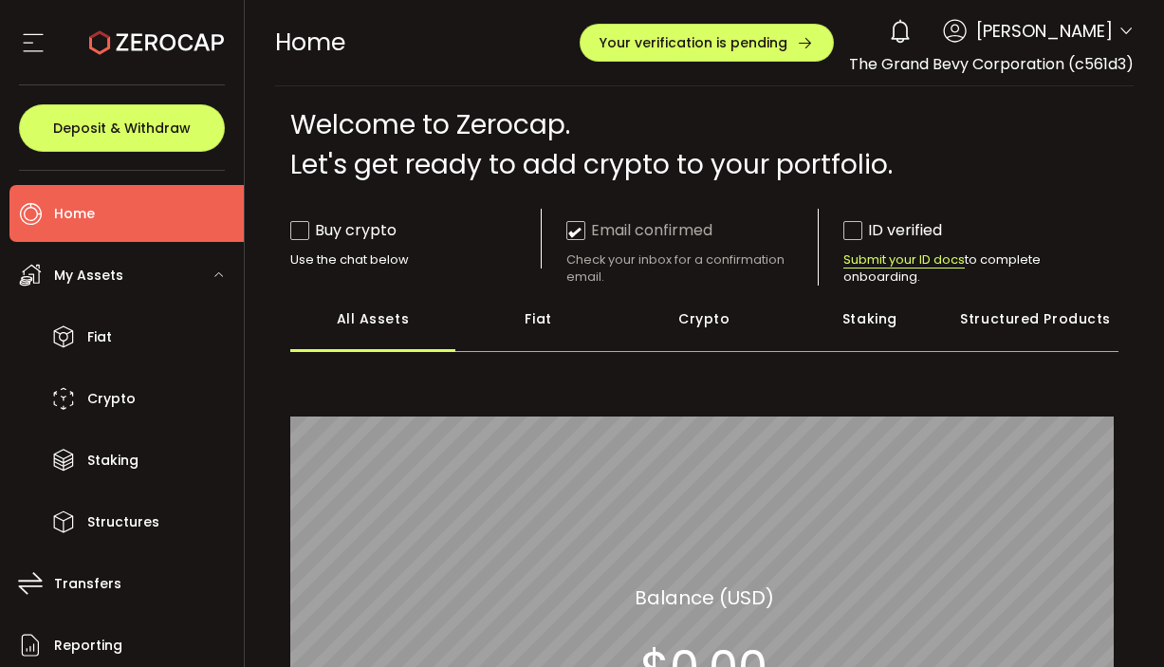
click at [529, 327] on div "Fiat" at bounding box center [538, 318] width 166 height 66
click at [690, 313] on div "Crypto" at bounding box center [704, 318] width 166 height 66
click at [530, 322] on div "Fiat" at bounding box center [538, 318] width 166 height 66
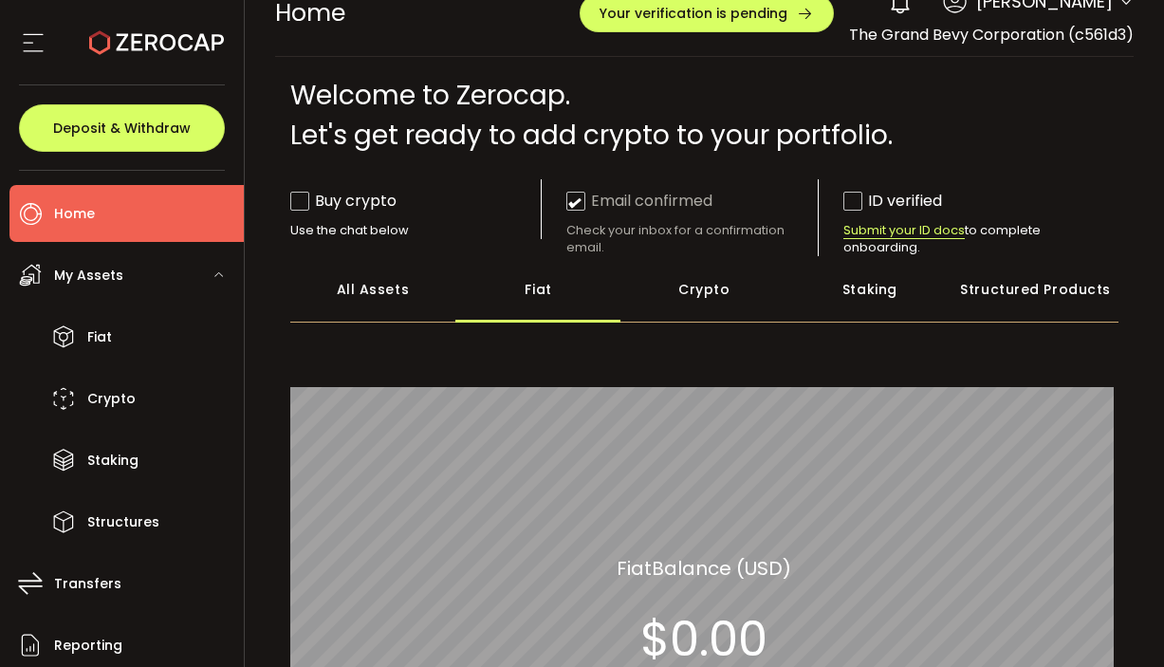
scroll to position [17, 0]
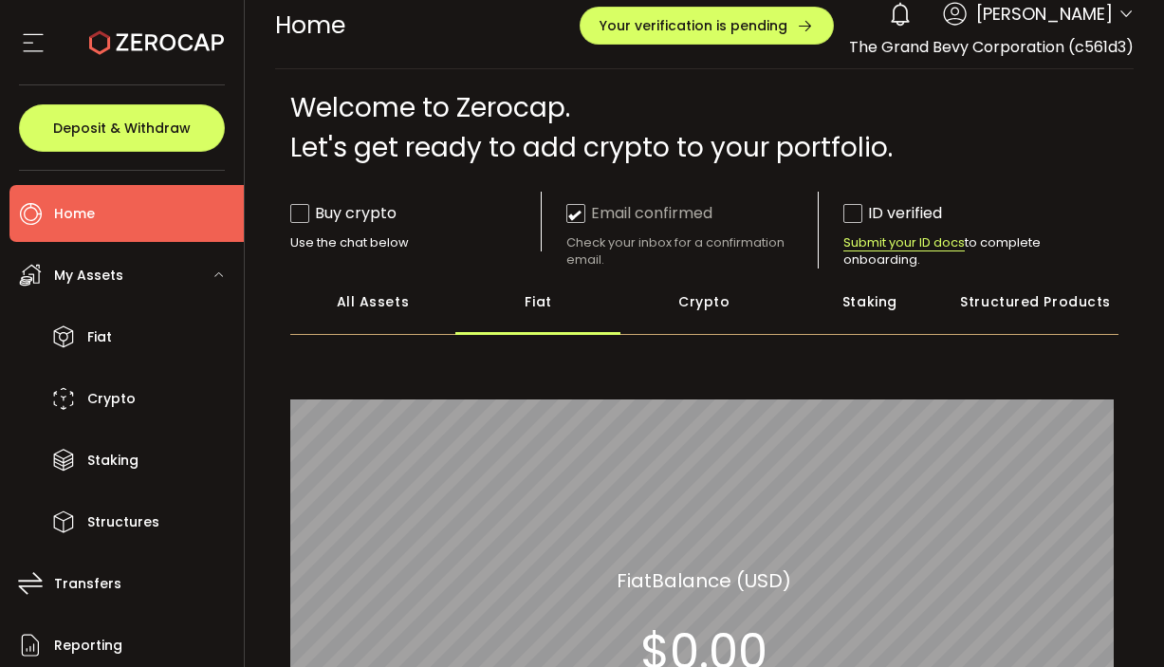
click at [397, 307] on div "All Assets" at bounding box center [373, 301] width 166 height 66
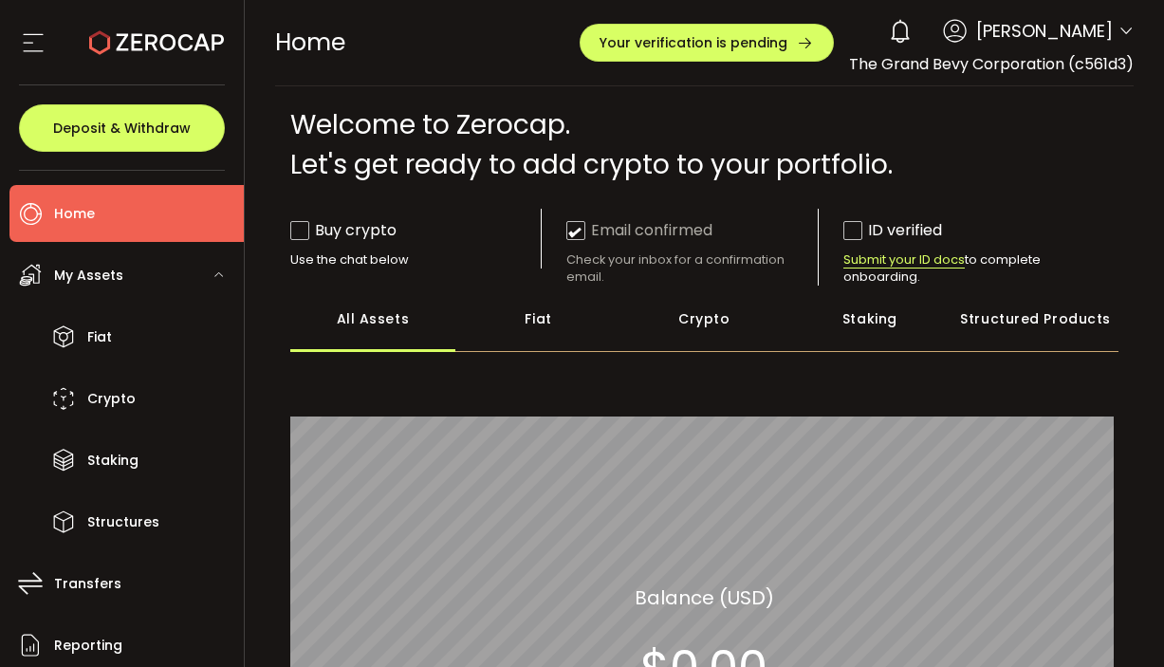
click at [543, 318] on div "Fiat" at bounding box center [538, 318] width 166 height 66
click at [360, 320] on div "All Assets" at bounding box center [373, 318] width 166 height 66
click at [542, 319] on div "Fiat" at bounding box center [538, 318] width 166 height 66
click at [362, 328] on div "All Assets" at bounding box center [373, 318] width 166 height 66
click at [524, 322] on div "Fiat" at bounding box center [538, 318] width 166 height 66
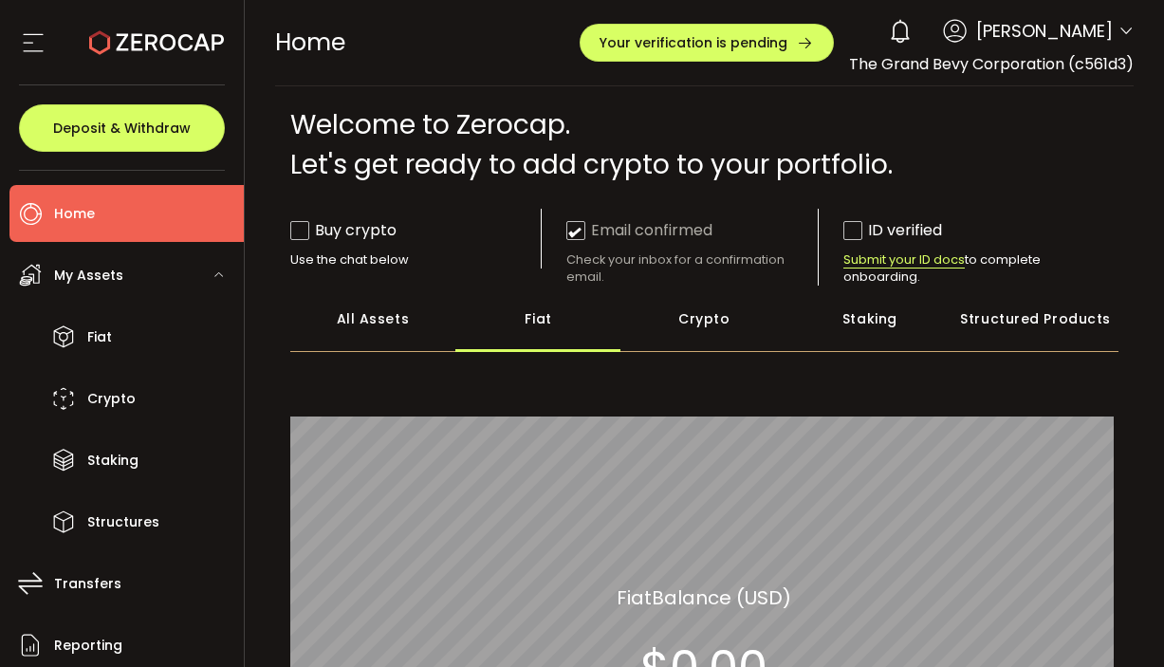
click at [342, 319] on div "All Assets" at bounding box center [373, 318] width 166 height 66
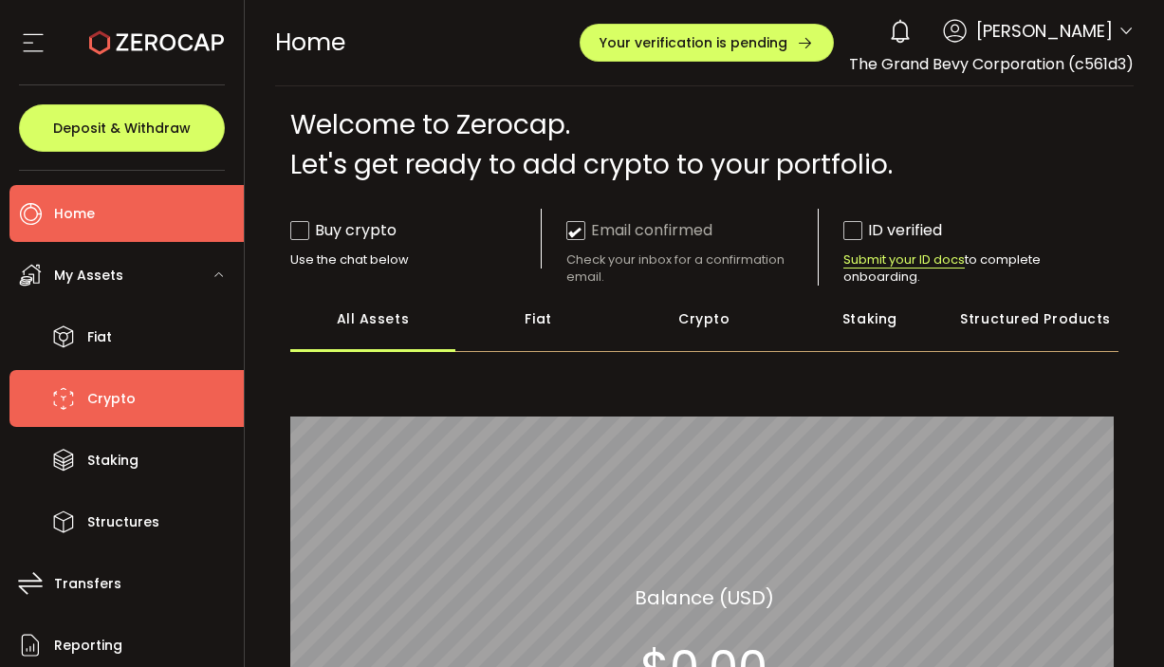
click at [95, 392] on span "Crypto" at bounding box center [111, 399] width 48 height 28
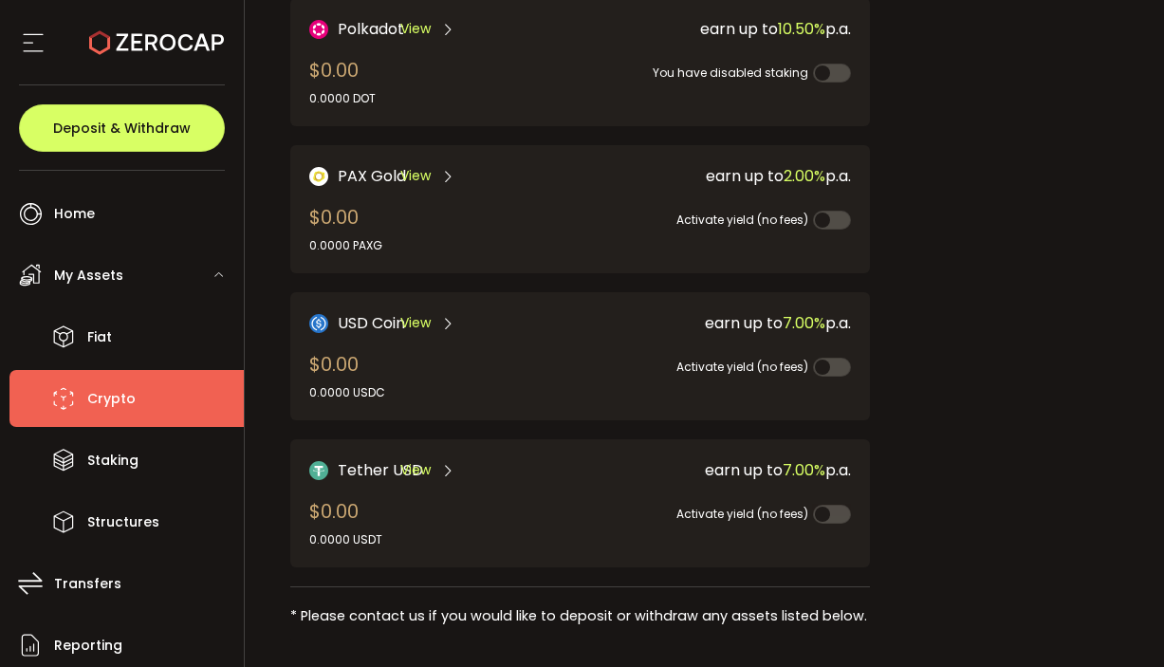
scroll to position [451, 0]
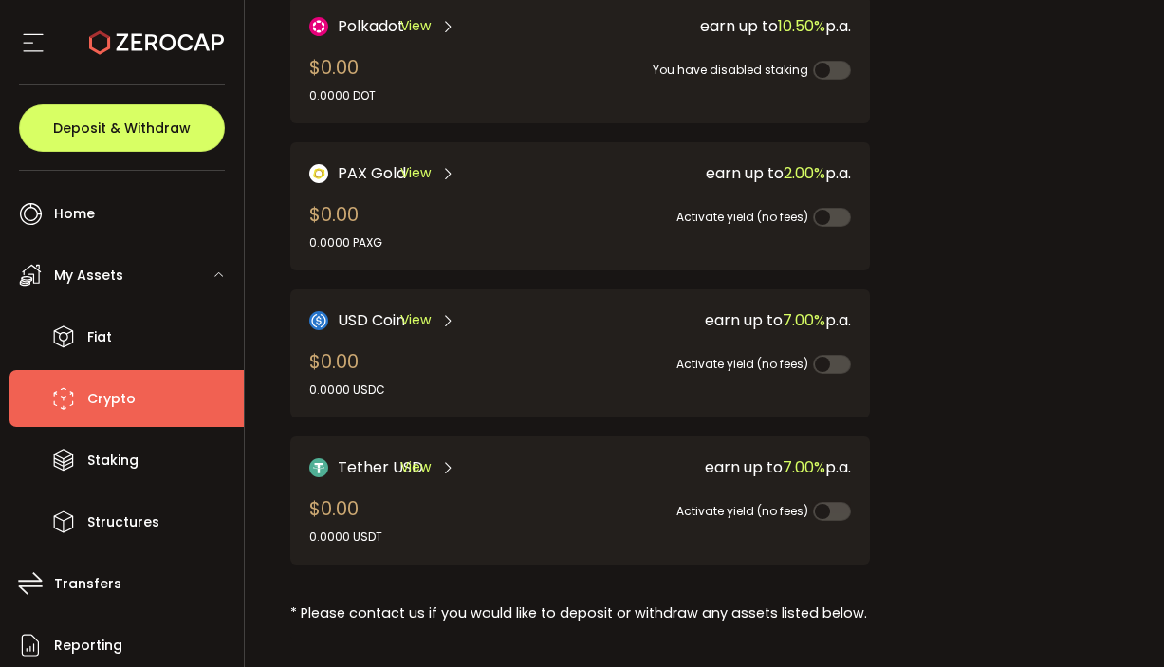
click at [827, 509] on span at bounding box center [832, 511] width 38 height 19
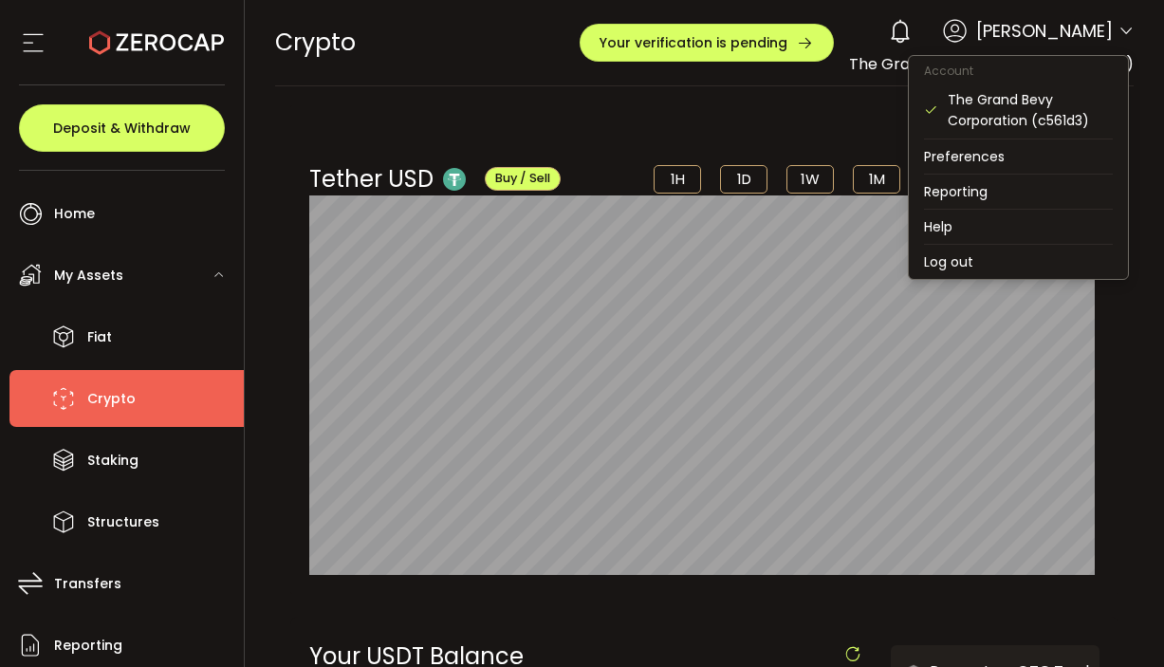
click at [1118, 30] on icon at bounding box center [1125, 31] width 15 height 15
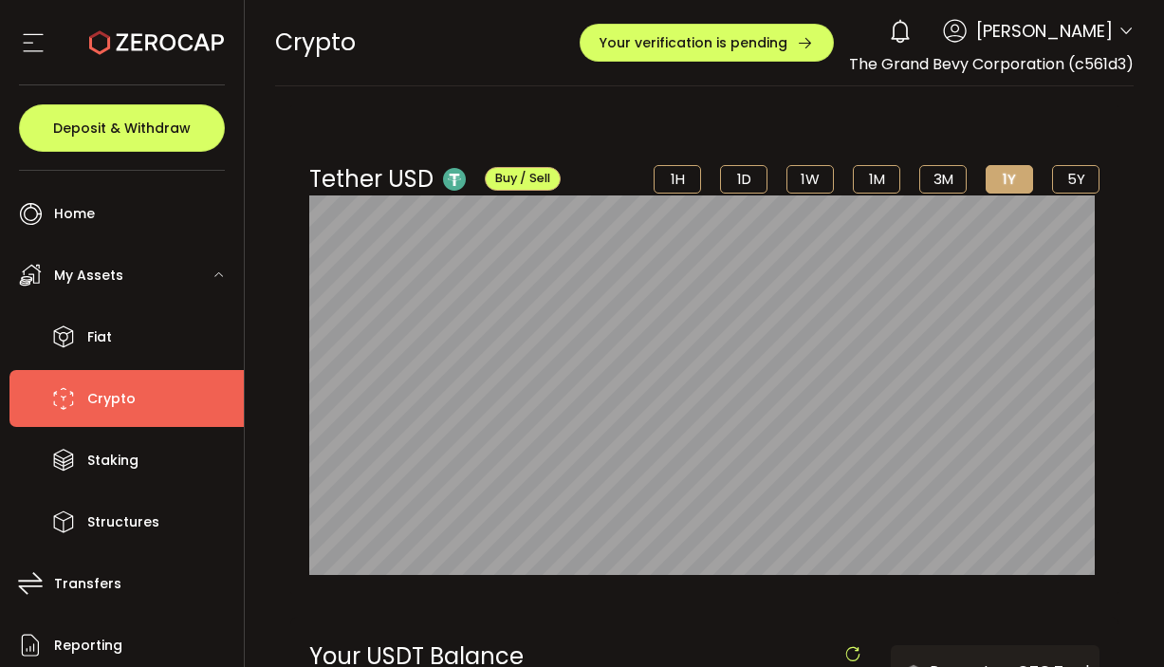
click at [829, 106] on div "Tether USD Buy / Sell 1H 1D 1W 1M 3M 1Y 5Y $1.00 [DATE] 12:00 am" at bounding box center [704, 349] width 829 height 488
click at [1118, 33] on icon at bounding box center [1125, 31] width 15 height 15
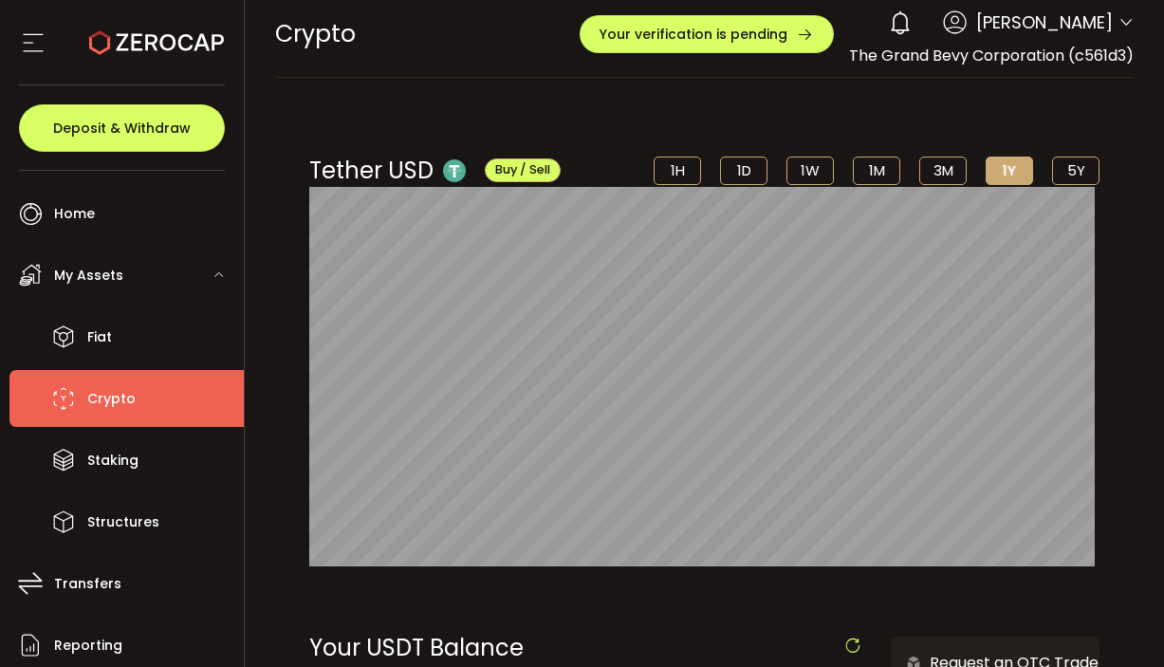
click at [665, 176] on li "1H" at bounding box center [676, 170] width 47 height 28
click at [745, 171] on li "1D" at bounding box center [743, 170] width 47 height 28
click at [813, 160] on li "1W" at bounding box center [809, 170] width 47 height 28
click at [868, 161] on li "1M" at bounding box center [876, 170] width 47 height 28
click at [937, 171] on li "3M" at bounding box center [942, 170] width 47 height 28
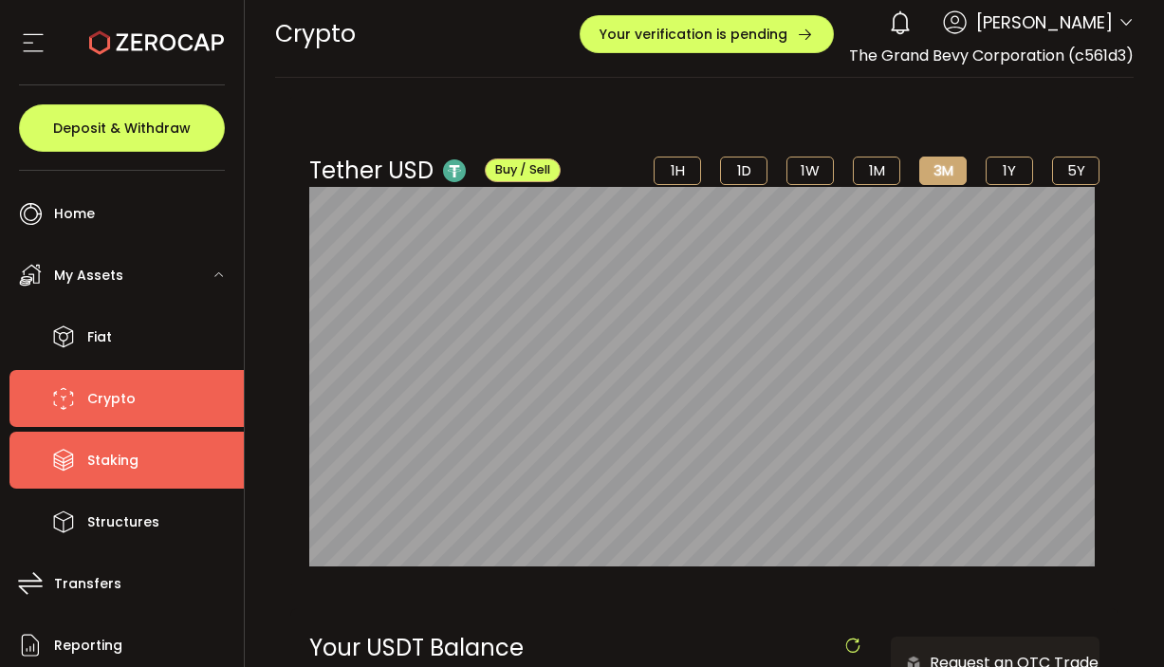
click at [110, 468] on span "Staking" at bounding box center [112, 461] width 51 height 28
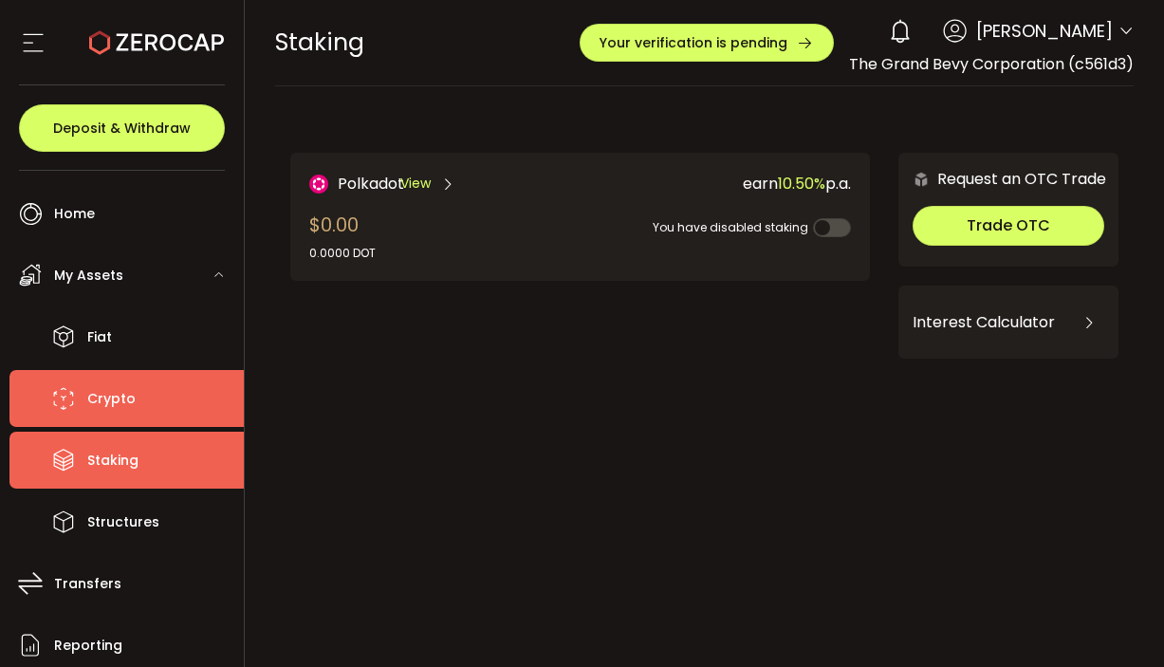
click at [110, 418] on li "Crypto" at bounding box center [126, 398] width 234 height 57
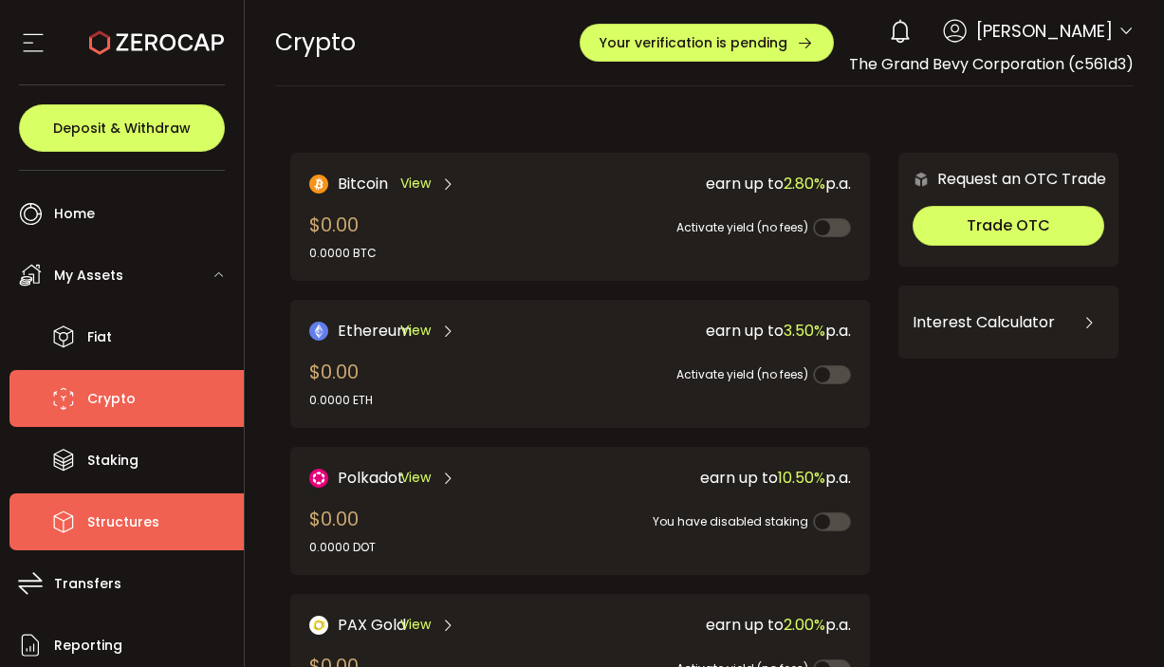
click at [84, 522] on li "Structures" at bounding box center [126, 521] width 234 height 57
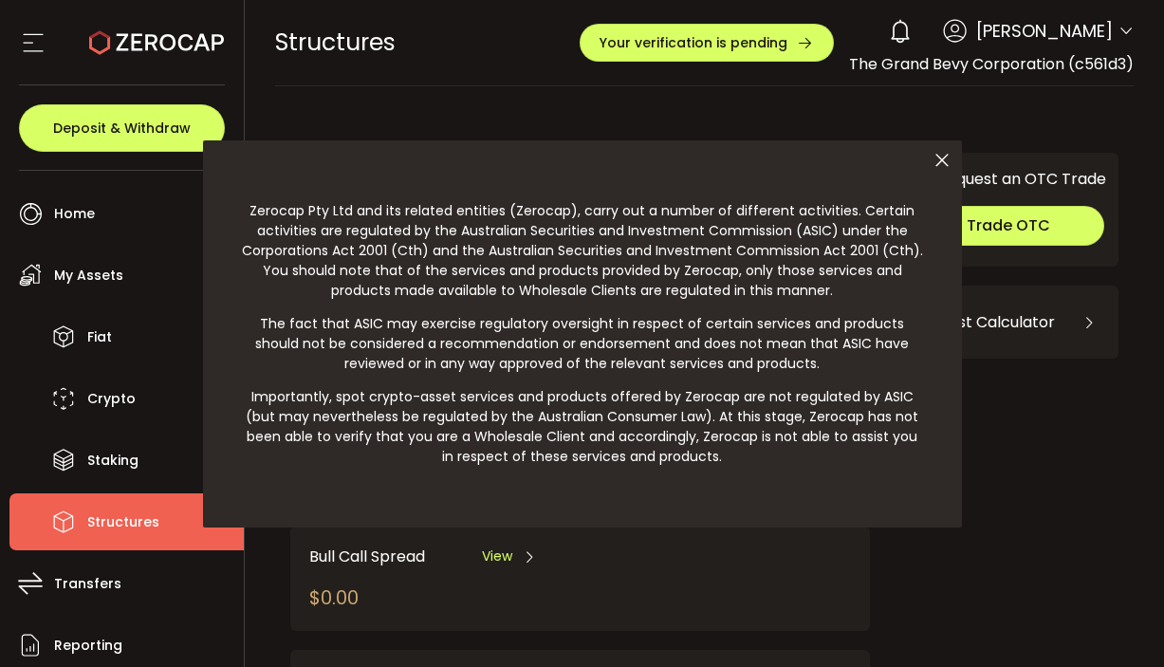
click at [943, 153] on icon at bounding box center [942, 160] width 40 height 40
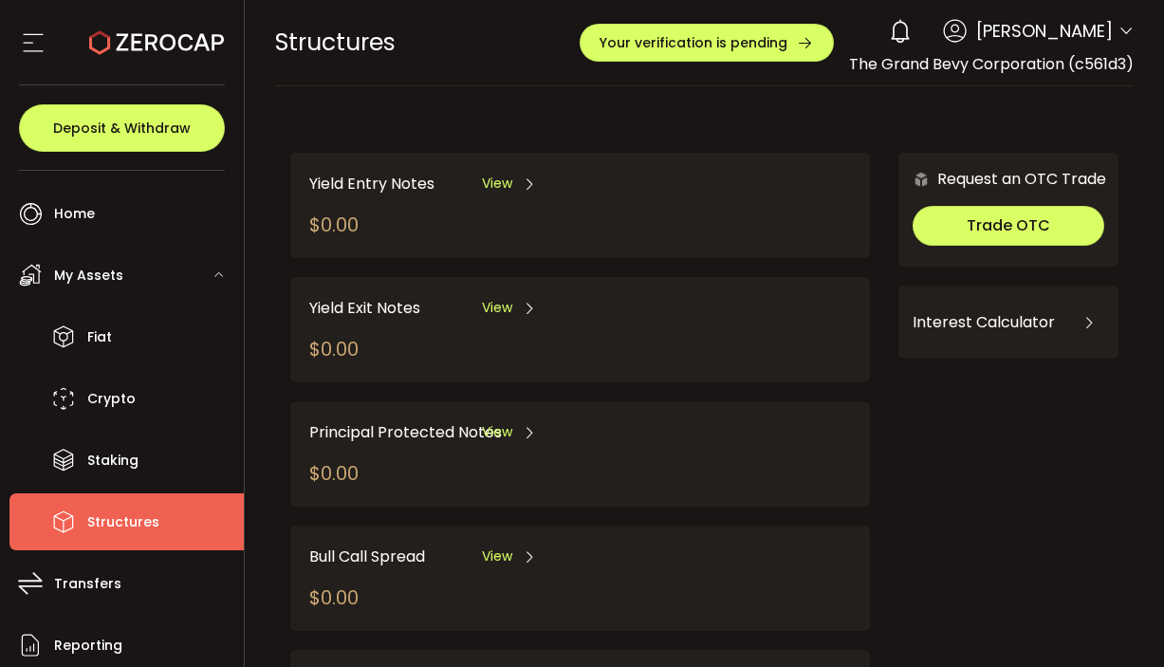
click at [178, 272] on div "My Assets" at bounding box center [126, 275] width 234 height 57
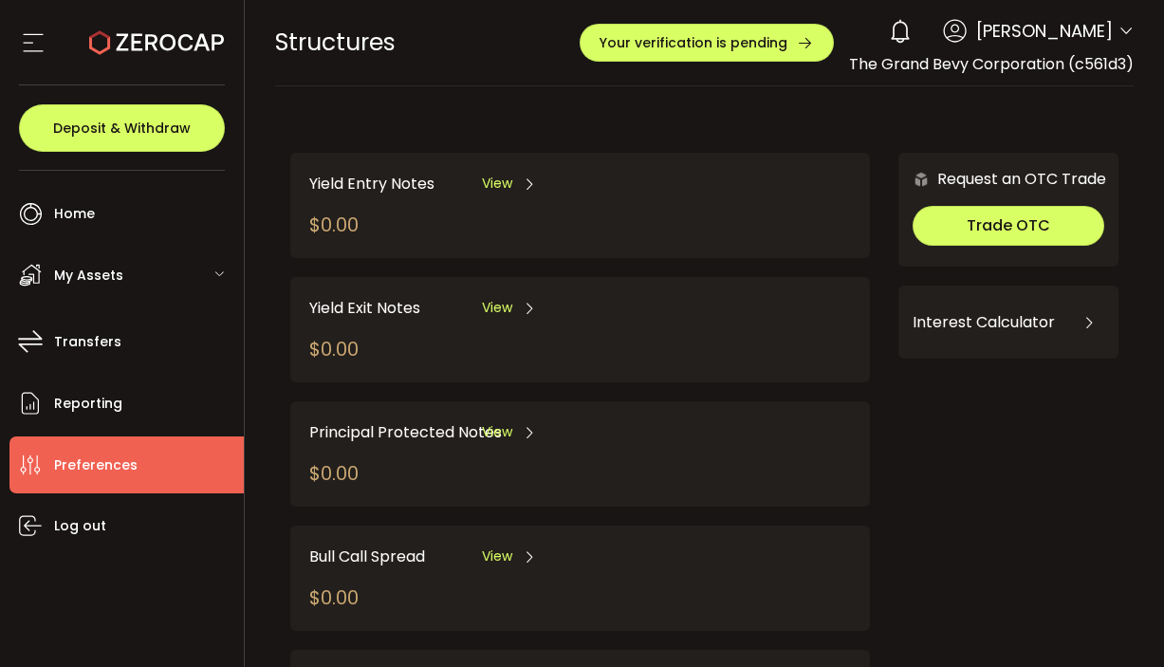
click at [96, 468] on span "Preferences" at bounding box center [95, 465] width 83 height 28
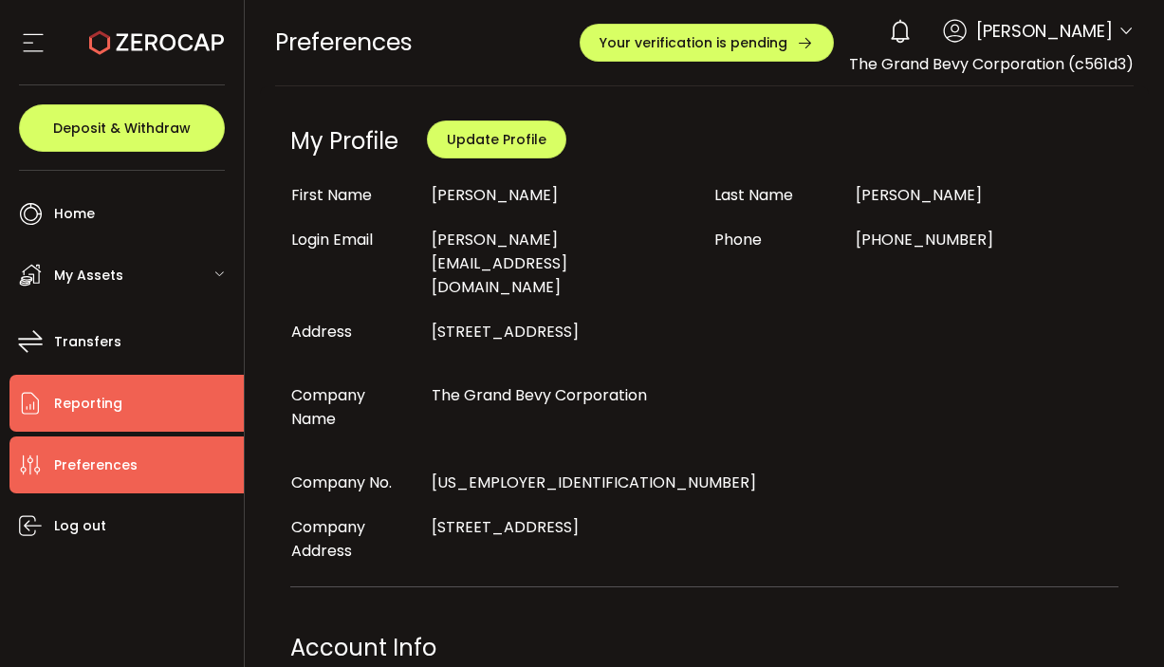
click at [129, 415] on li "Reporting" at bounding box center [126, 403] width 234 height 57
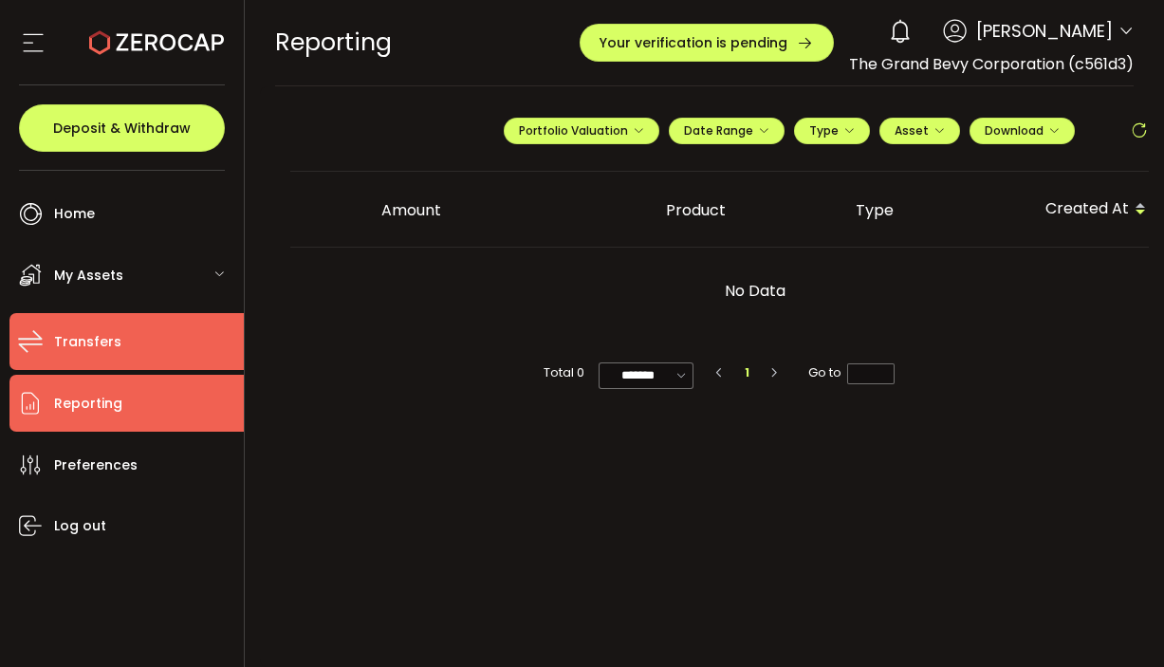
click at [138, 340] on li "Transfers" at bounding box center [126, 341] width 234 height 57
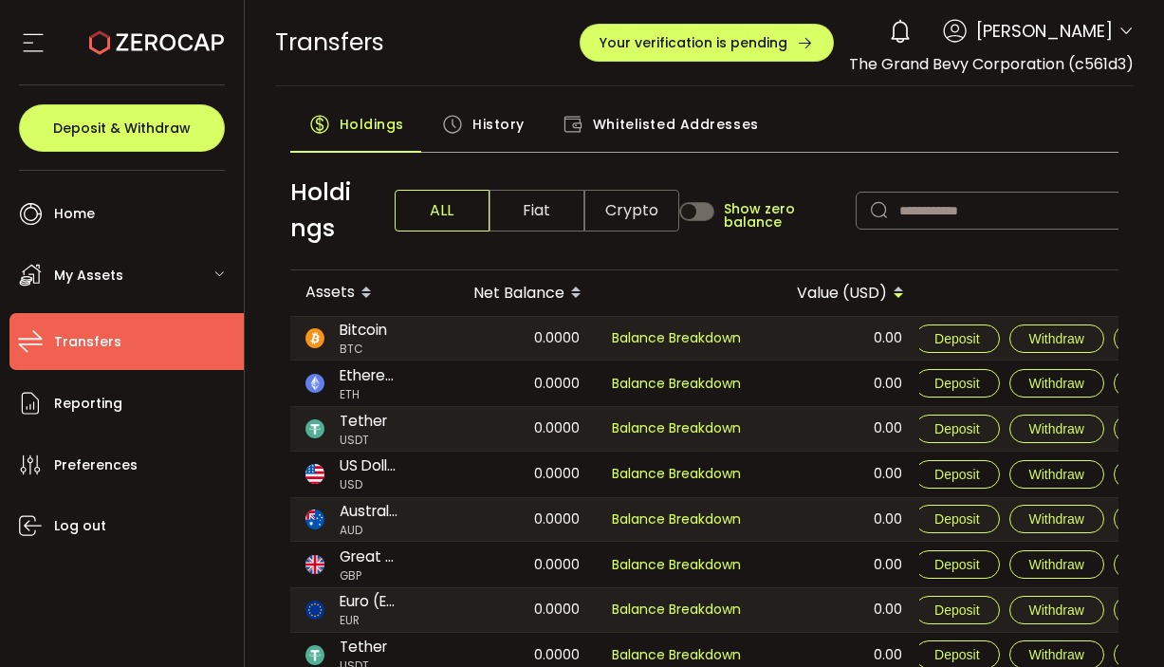
click at [139, 281] on div "My Assets" at bounding box center [126, 275] width 234 height 57
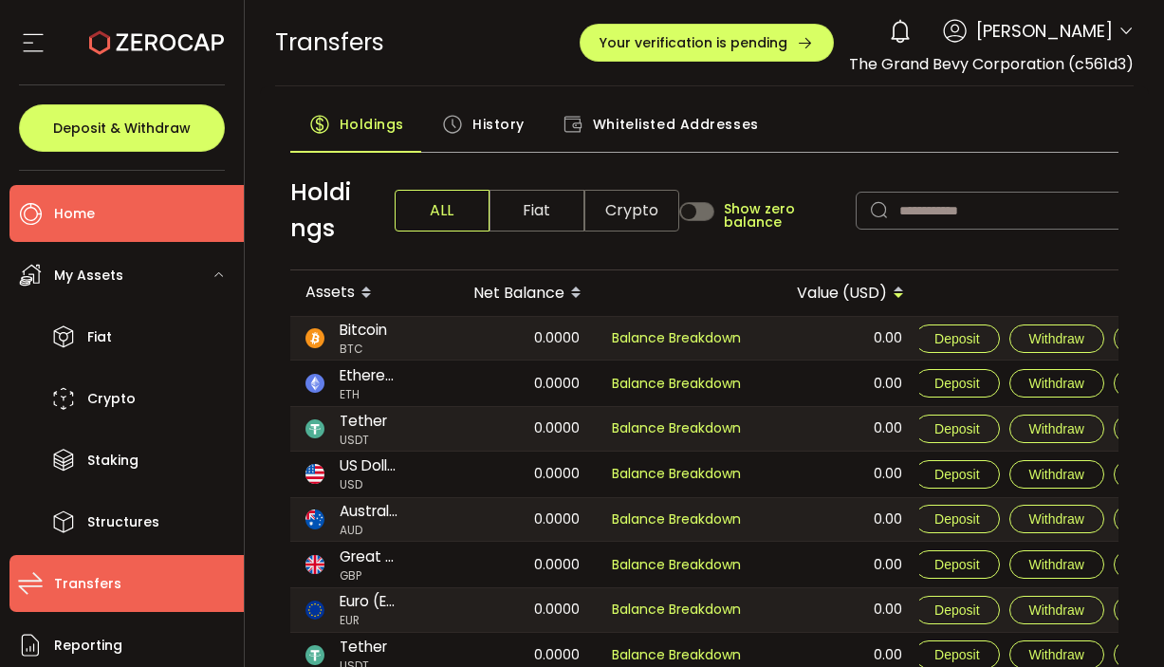
click at [40, 220] on use at bounding box center [31, 214] width 22 height 22
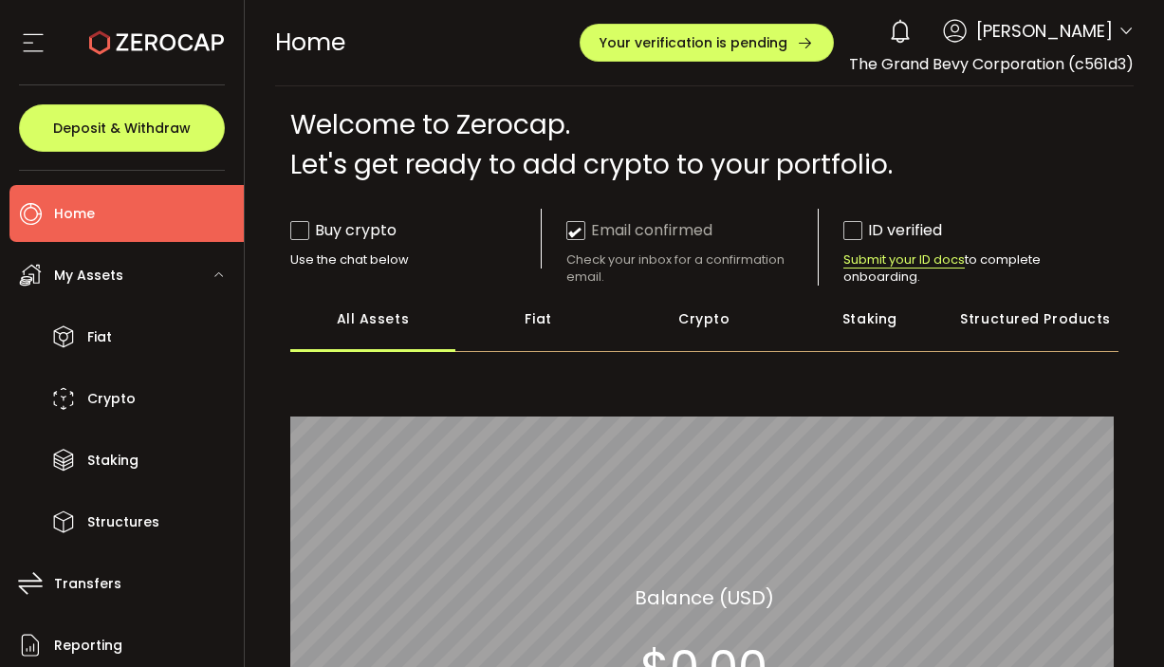
click at [1094, 73] on span "The Grand Bevy Corporation (c561d3)" at bounding box center [991, 64] width 285 height 22
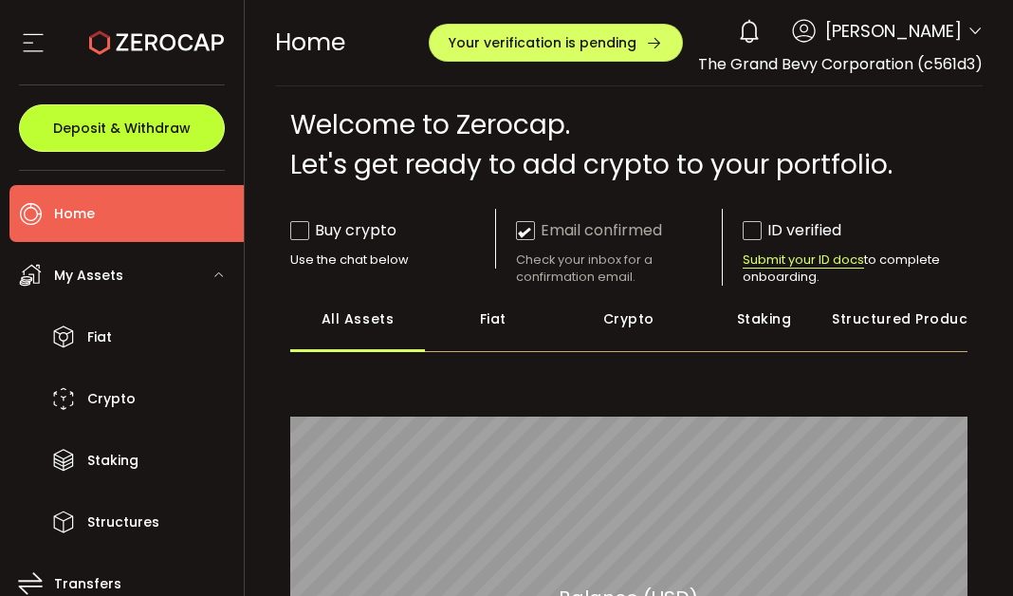
click at [150, 128] on span "Deposit & Withdraw" at bounding box center [122, 127] width 138 height 13
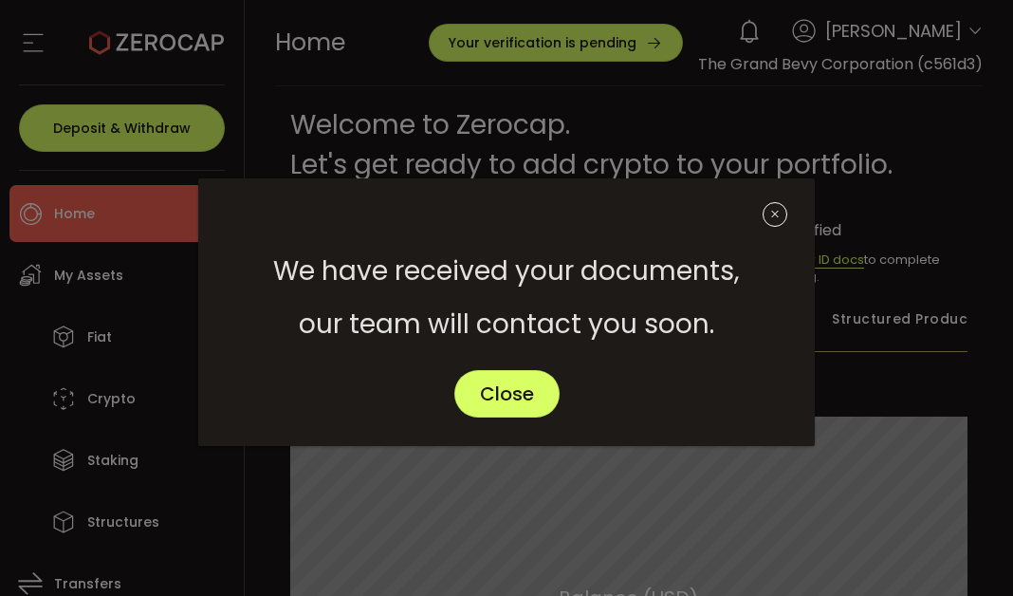
click at [771, 215] on icon "Close" at bounding box center [775, 214] width 25 height 25
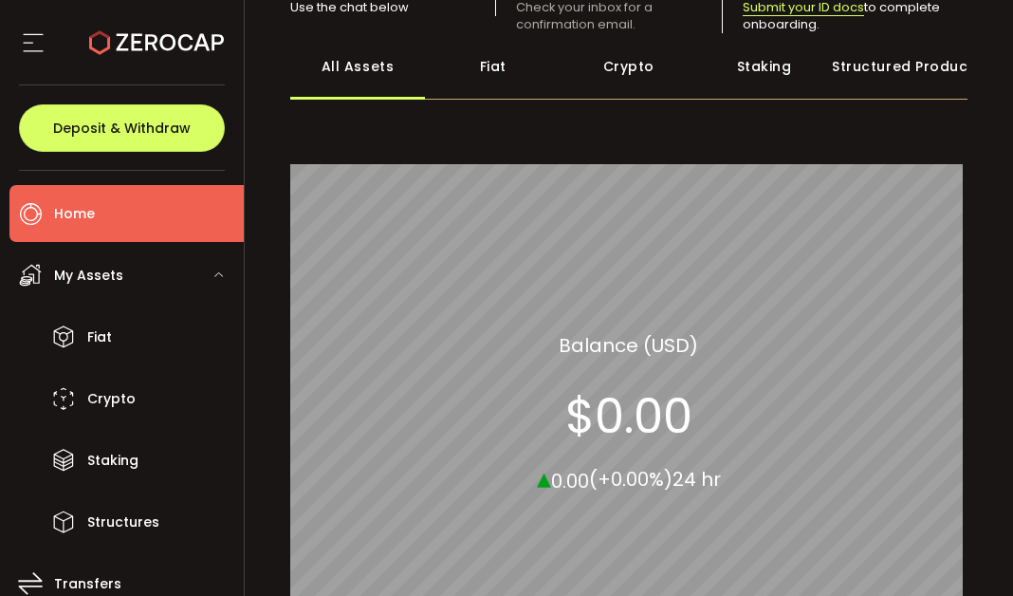
scroll to position [255, 0]
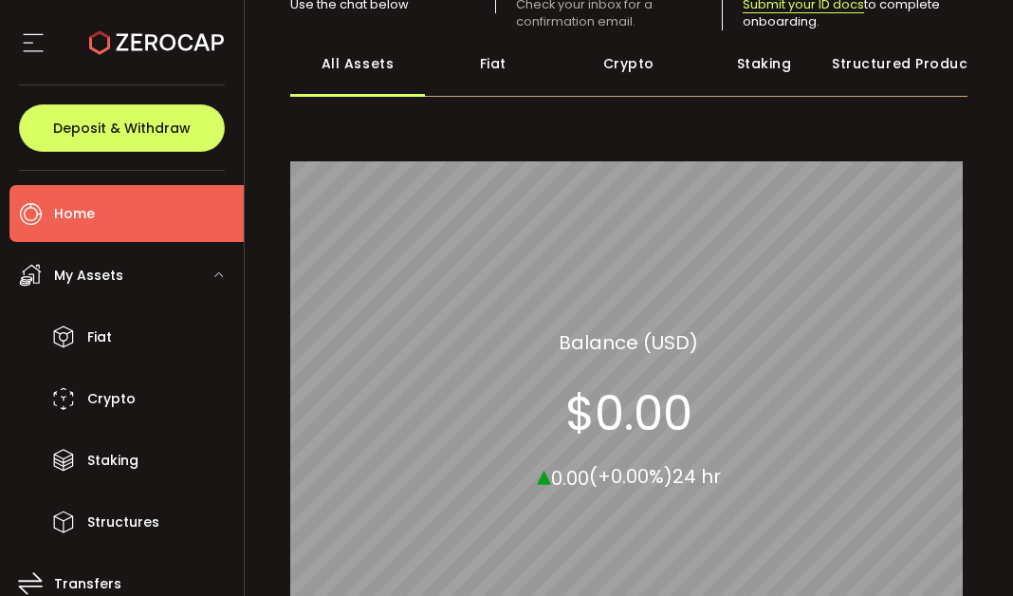
click at [339, 63] on div "All Assets" at bounding box center [358, 63] width 136 height 66
click at [637, 63] on div "Crypto" at bounding box center [629, 63] width 136 height 66
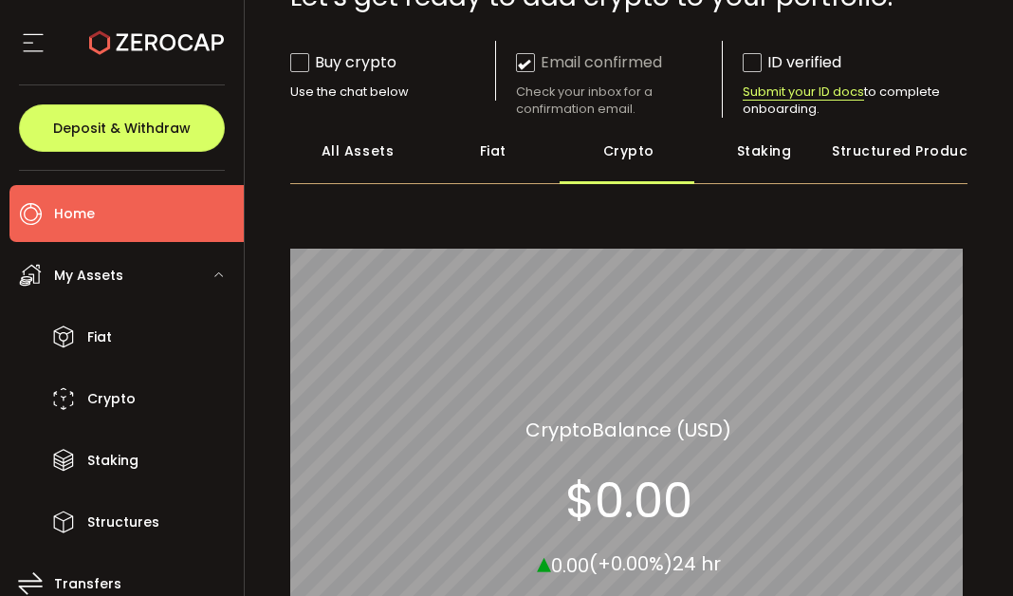
scroll to position [158, 0]
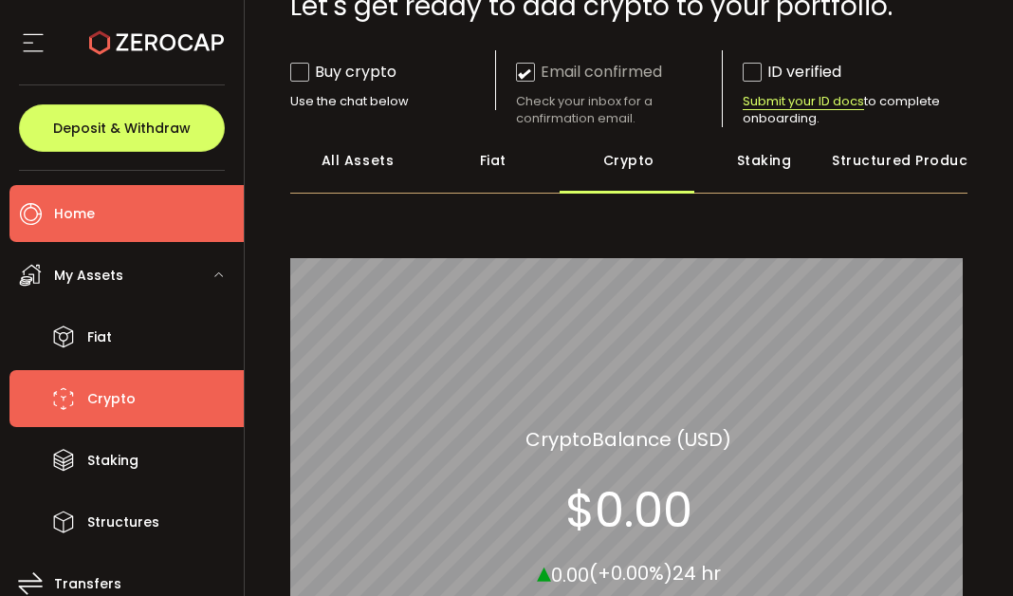
click at [94, 397] on span "Crypto" at bounding box center [111, 399] width 48 height 28
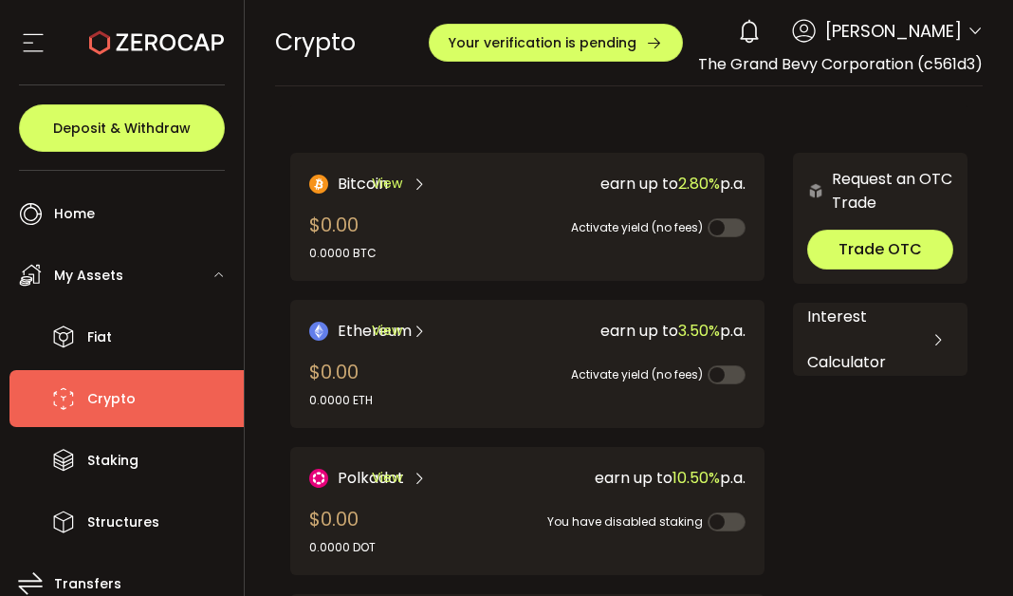
click at [455, 225] on div "Bitcoin View $0.00 0.0000 BTC" at bounding box center [407, 217] width 196 height 90
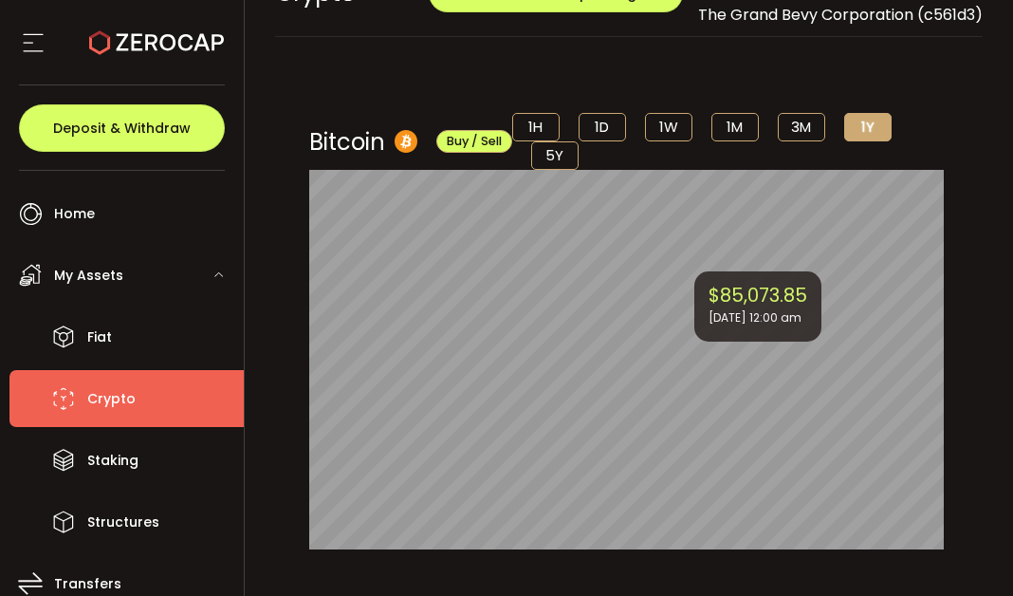
scroll to position [56, 0]
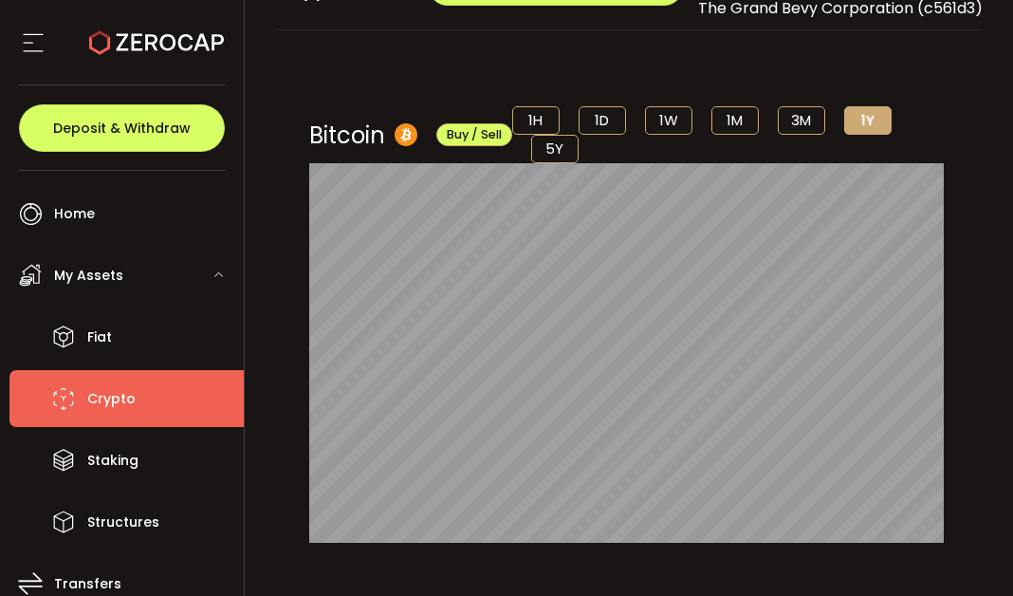
click at [531, 124] on li "1H" at bounding box center [535, 120] width 47 height 28
click at [690, 126] on li "1W" at bounding box center [668, 120] width 47 height 28
click at [599, 115] on li "1D" at bounding box center [602, 120] width 47 height 28
click at [528, 116] on li "1H" at bounding box center [535, 120] width 47 height 28
